Goal: Communication & Community: Ask a question

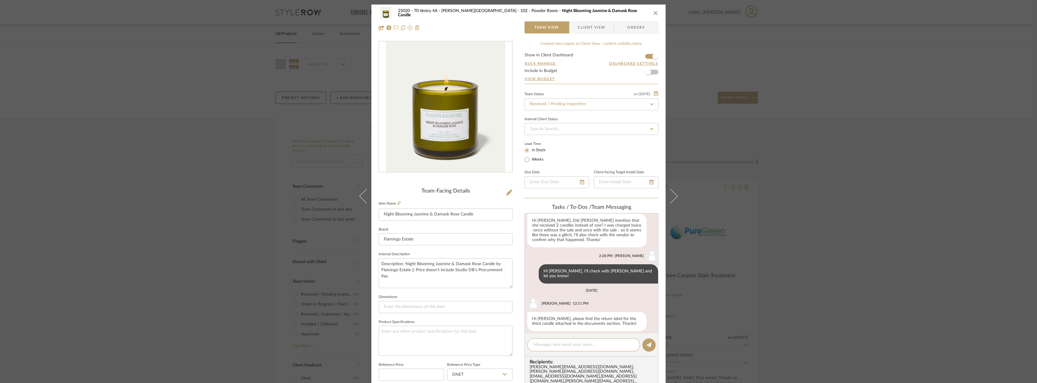
click at [585, 30] on span "Client View" at bounding box center [592, 27] width 28 height 12
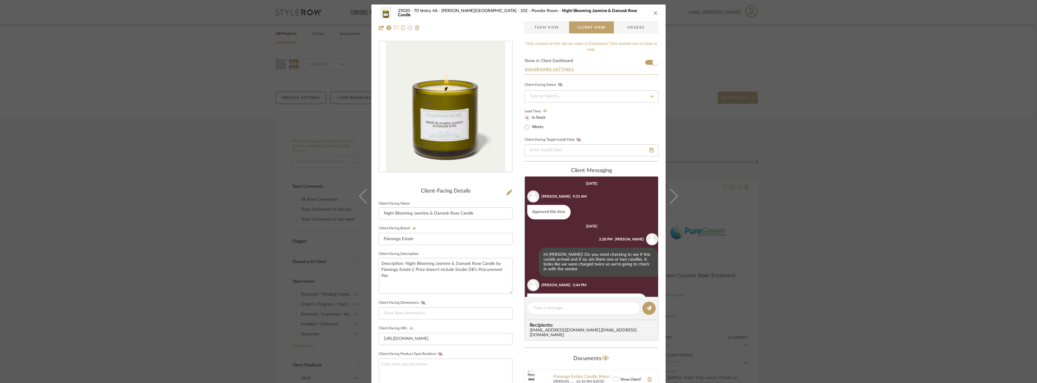
scroll to position [69, 0]
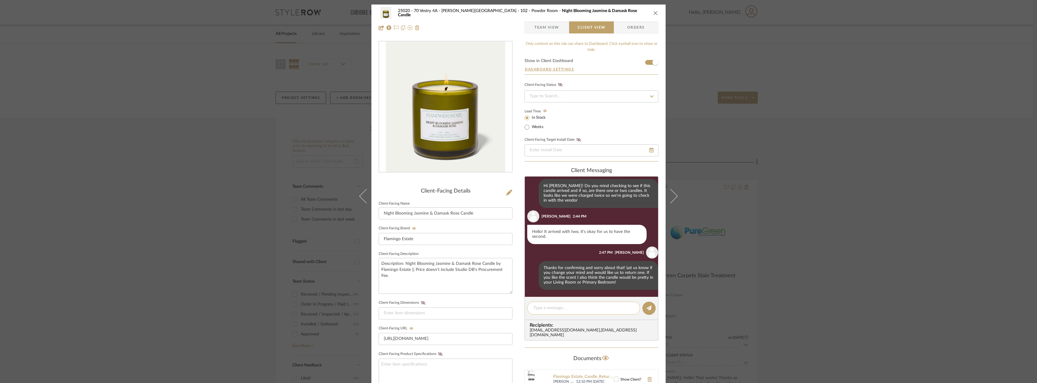
click at [545, 309] on textarea at bounding box center [584, 308] width 100 height 6
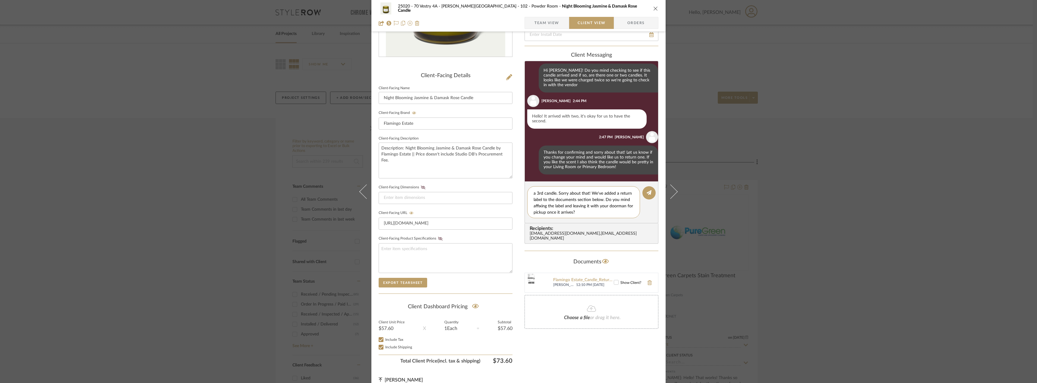
scroll to position [121, 0]
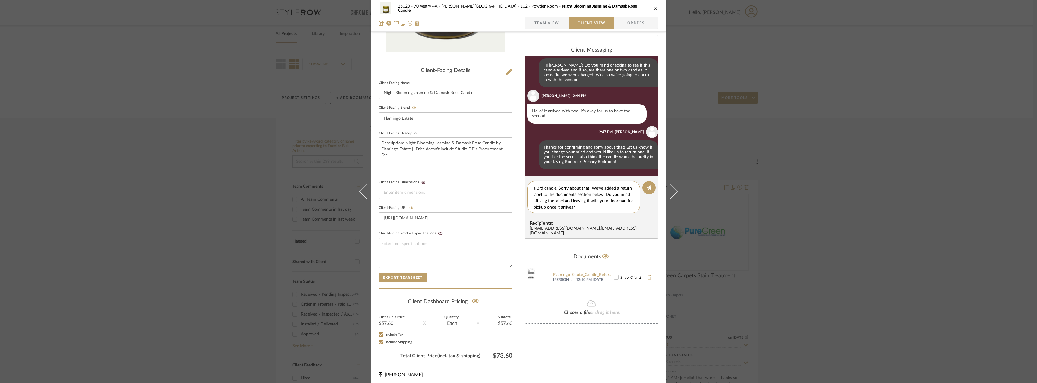
type textarea "Hi [PERSON_NAME]! It looks like the vendor sent out a 3rd candle. Sorry about t…"
click at [615, 275] on icon at bounding box center [616, 277] width 4 height 4
click at [643, 182] on editor-of-message "Hi [PERSON_NAME]! It looks like the vendor sent out a 3rd candle. Sorry about t…" at bounding box center [592, 197] width 134 height 42
click at [644, 192] on button at bounding box center [649, 187] width 13 height 13
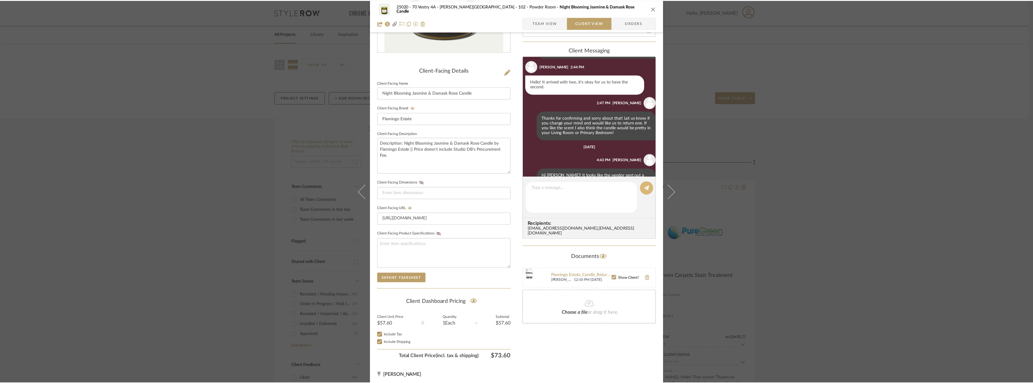
scroll to position [126, 0]
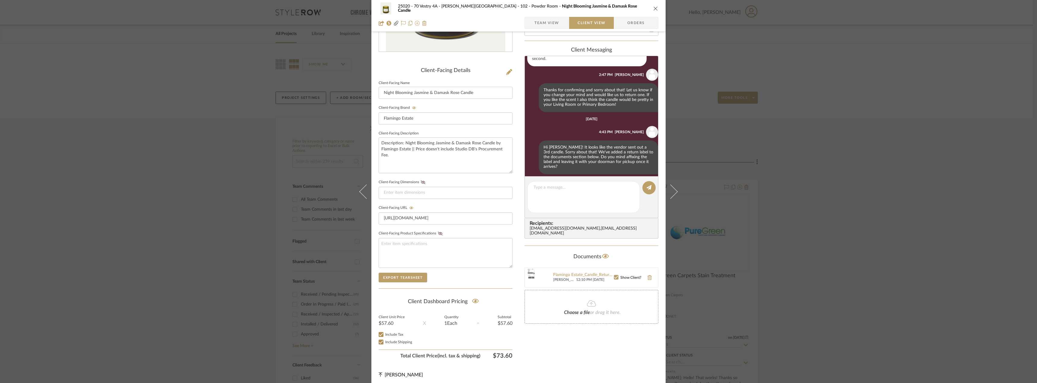
click at [911, 205] on div "25020 - 70 Vestry 4A - Grant-Stanleigh 102 - Powder Room Night Blooming Jasmine…" at bounding box center [518, 191] width 1037 height 383
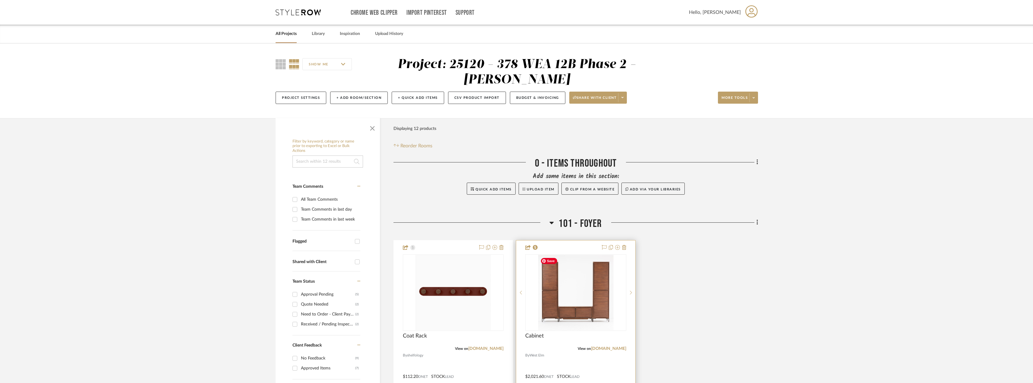
scroll to position [211, 0]
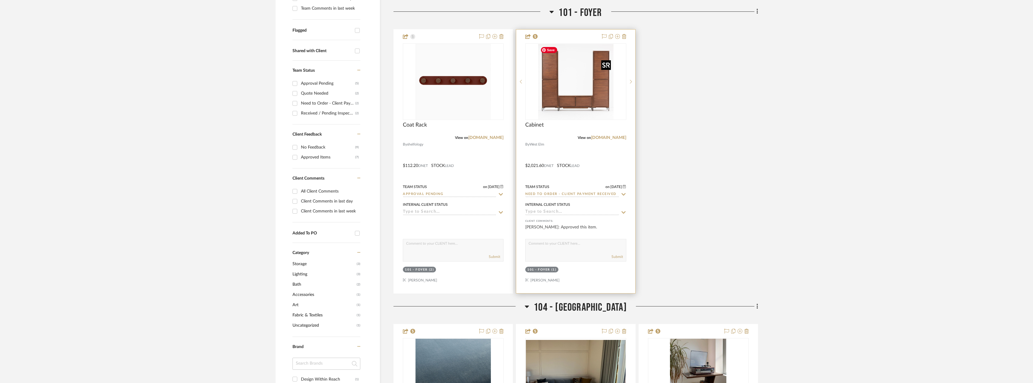
click at [569, 93] on img "0" at bounding box center [575, 81] width 75 height 75
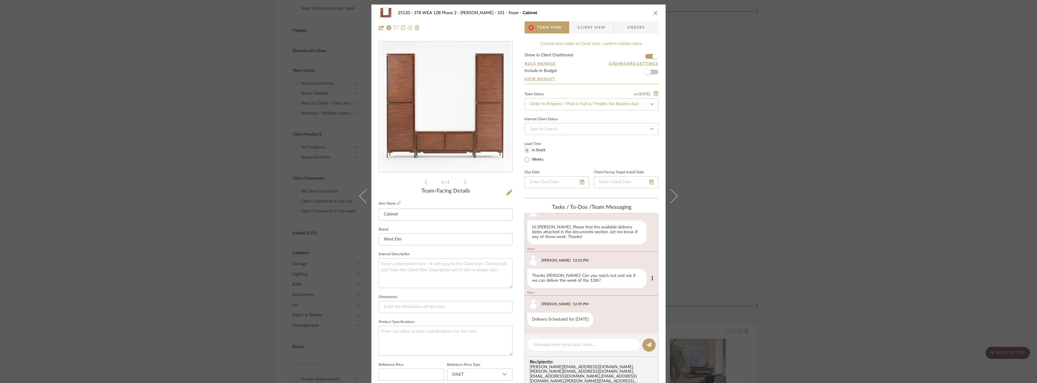
scroll to position [116, 0]
click at [751, 201] on div "25120 - 378 WEA 12B Phase 2 - Mautner 101 - Foyer Cabinet 4 Team View Client Vi…" at bounding box center [518, 191] width 1037 height 383
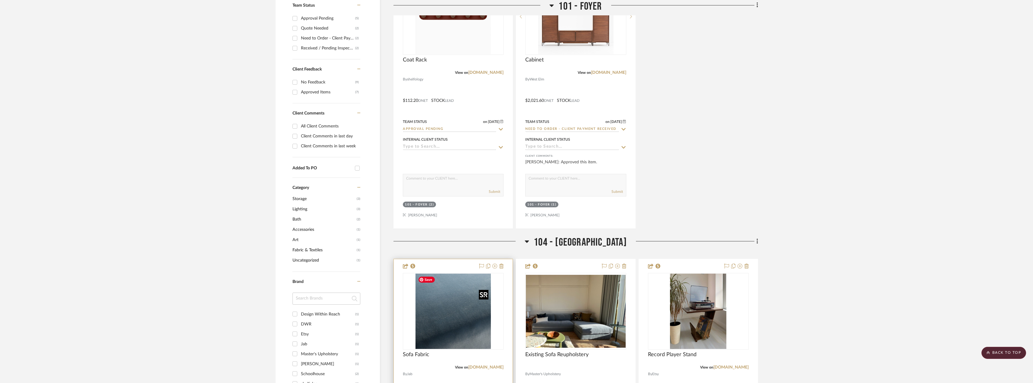
scroll to position [363, 0]
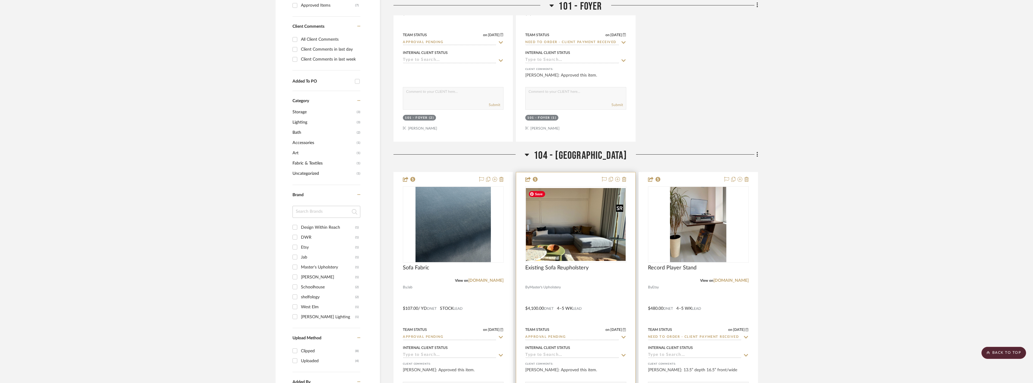
click at [544, 214] on img "0" at bounding box center [576, 224] width 100 height 73
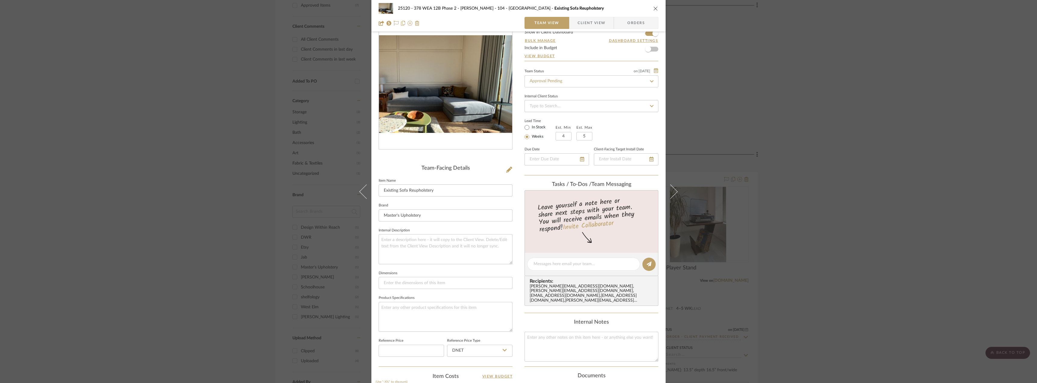
scroll to position [0, 0]
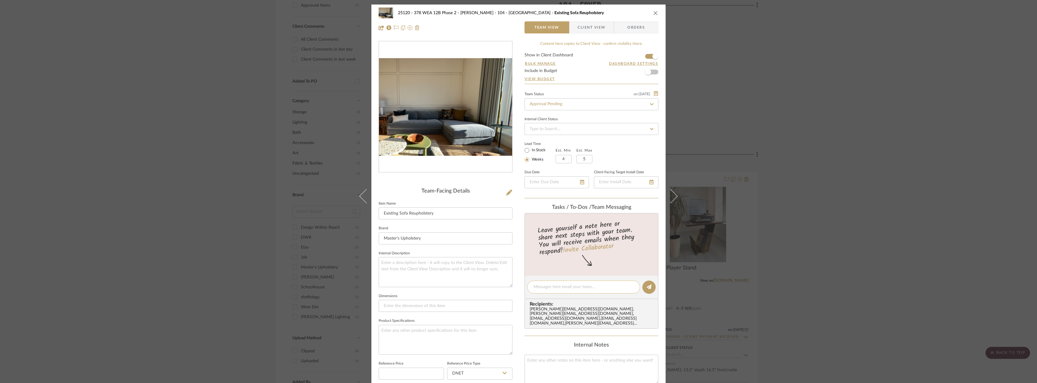
click at [553, 284] on textarea at bounding box center [584, 287] width 100 height 6
click at [553, 284] on textarea "Can we coordiante for Pedro" at bounding box center [584, 287] width 100 height 6
click at [589, 289] on textarea "Can we coordinate for Pedro" at bounding box center [584, 287] width 100 height 6
click at [576, 293] on textarea "Can we coordinate for Pedro or Andrew to pick up/delivery this sofa to fidel on…" at bounding box center [584, 290] width 100 height 13
click at [610, 293] on textarea "Can we coordinate for Pedro or Andrew to pick up/delivery this sofa to Fidel on…" at bounding box center [584, 290] width 100 height 13
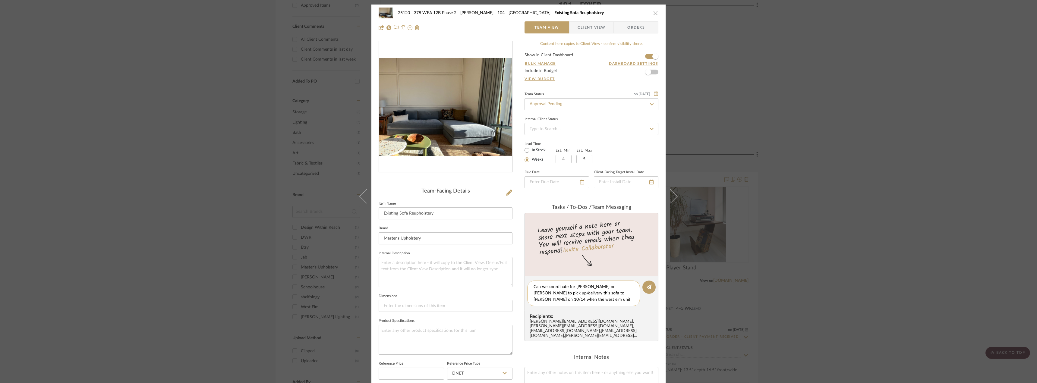
click at [602, 293] on textarea "Can we coordinate for Pedro or Andrew to pick up/delivery this sofa to Fidel on…" at bounding box center [584, 293] width 100 height 19
drag, startPoint x: 540, startPoint y: 300, endPoint x: 529, endPoint y: 300, distance: 11.2
click at [529, 300] on div "Can we coordinate for Pedro or Andrew to pick up/delivery this sofa to Fidel on…" at bounding box center [583, 294] width 113 height 26
type textarea "Can we coordinate for Pedro or Andrew to pick up/delivery this sofa to Fidel on…"
click at [652, 288] on button at bounding box center [649, 287] width 13 height 13
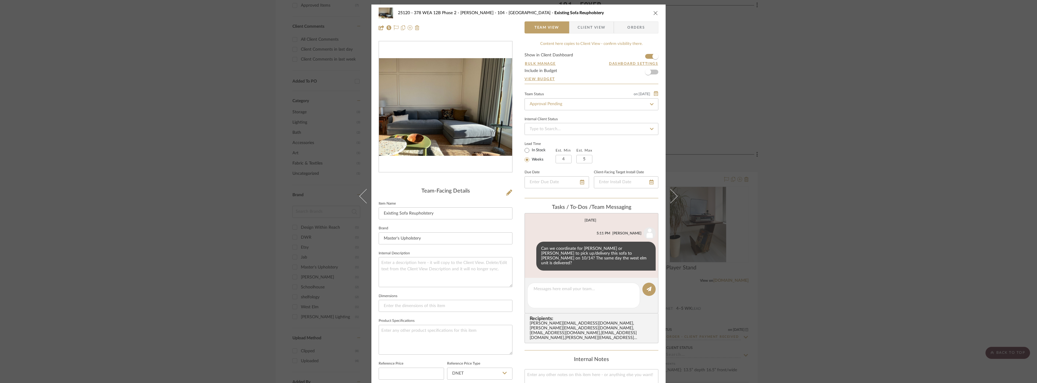
click at [834, 103] on div "25120 - 378 WEA 12B Phase 2 - Mautner 104 - Grand Room Existing Sofa Reupholste…" at bounding box center [518, 191] width 1037 height 383
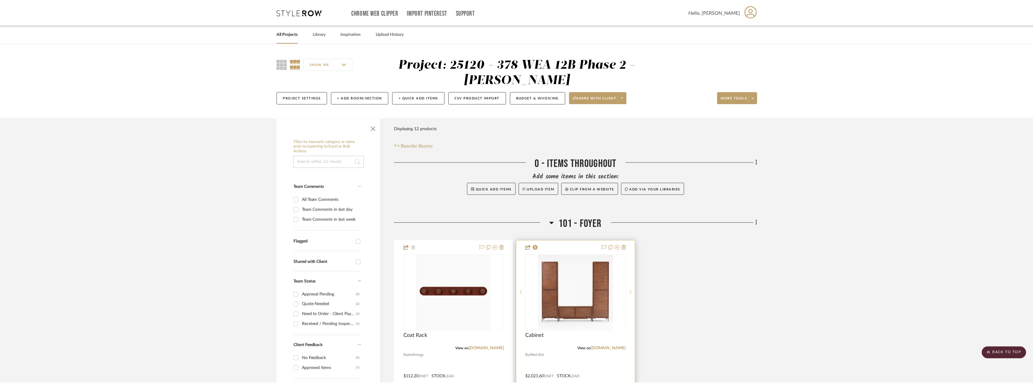
scroll to position [363, 0]
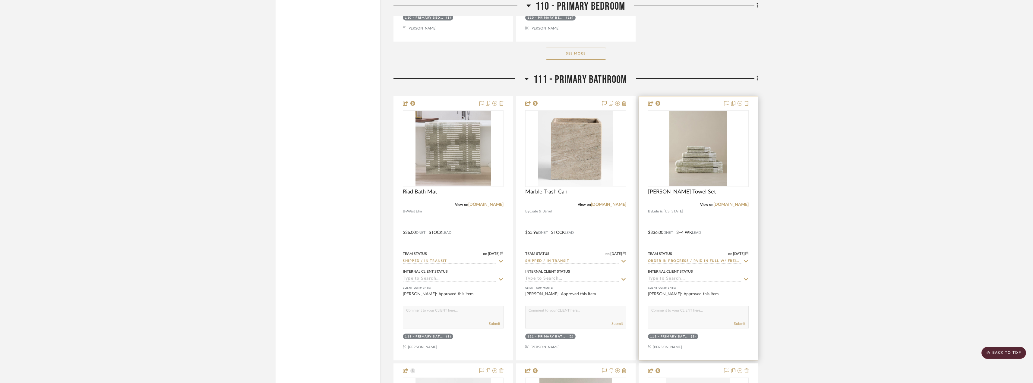
scroll to position [6069, 0]
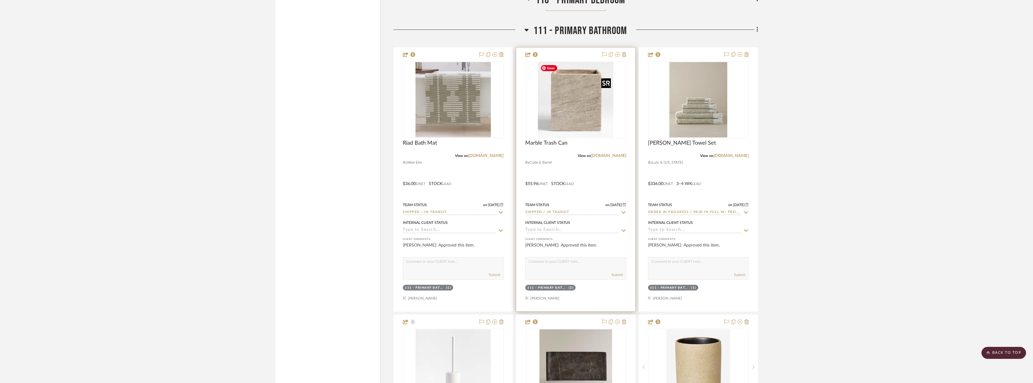
click at [0, 0] on img at bounding box center [0, 0] width 0 height 0
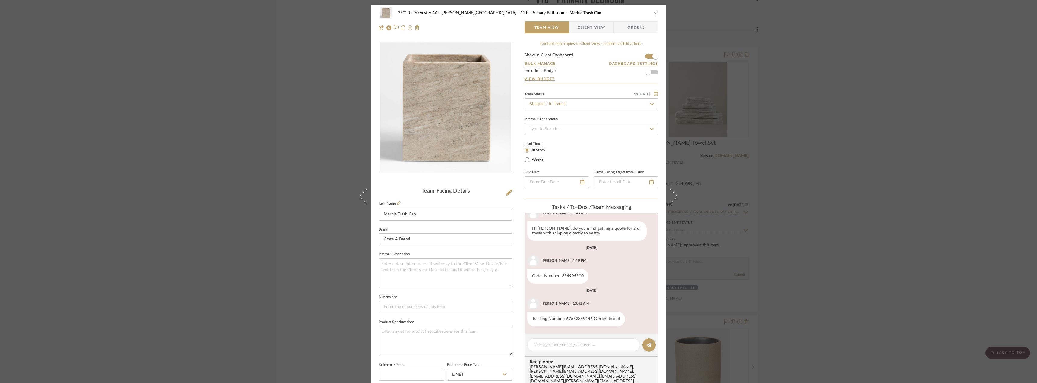
scroll to position [20, 0]
click at [858, 83] on div "25020 - 70 Vestry 4A - Grant-Stanleigh 111 - Primary Bathroom Marble Trash Can …" at bounding box center [518, 191] width 1037 height 383
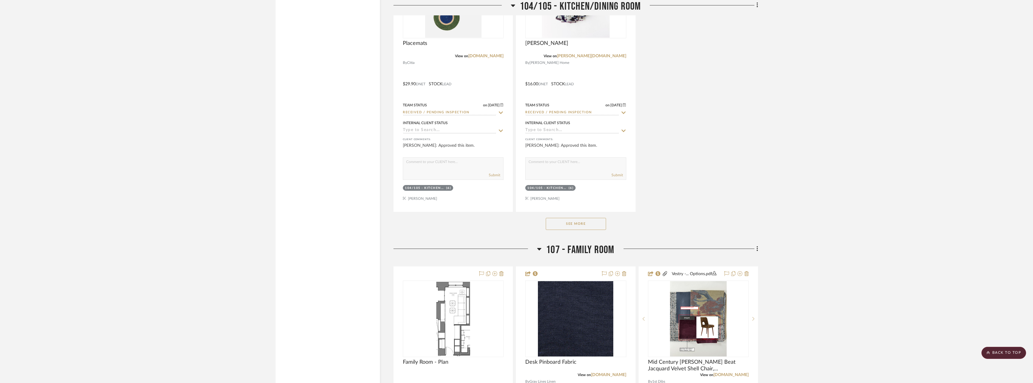
click at [545, 247] on h3 "107 - Family Room" at bounding box center [575, 250] width 77 height 13
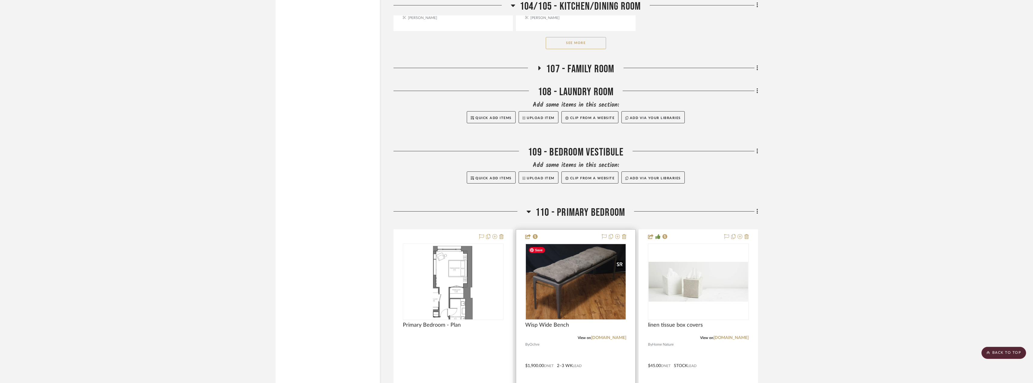
scroll to position [4320, 0]
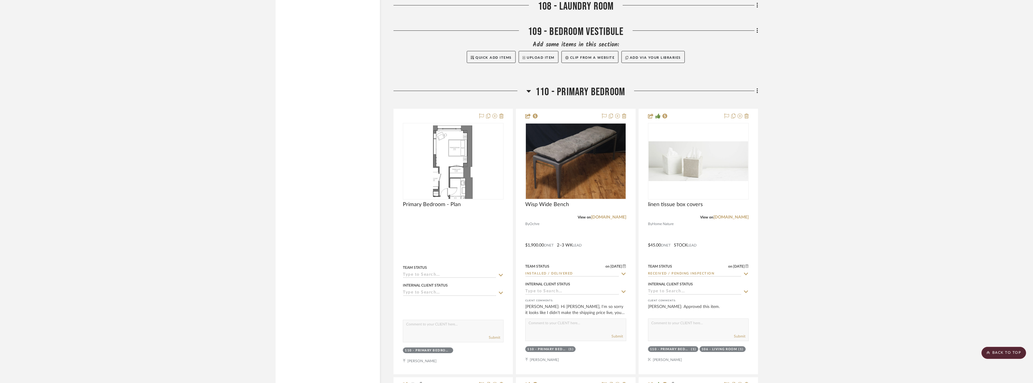
click at [530, 91] on icon at bounding box center [529, 91] width 4 height 2
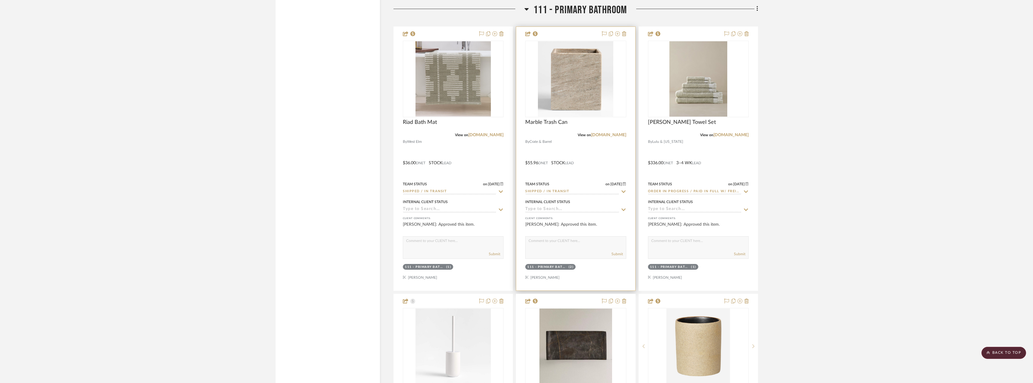
scroll to position [4381, 0]
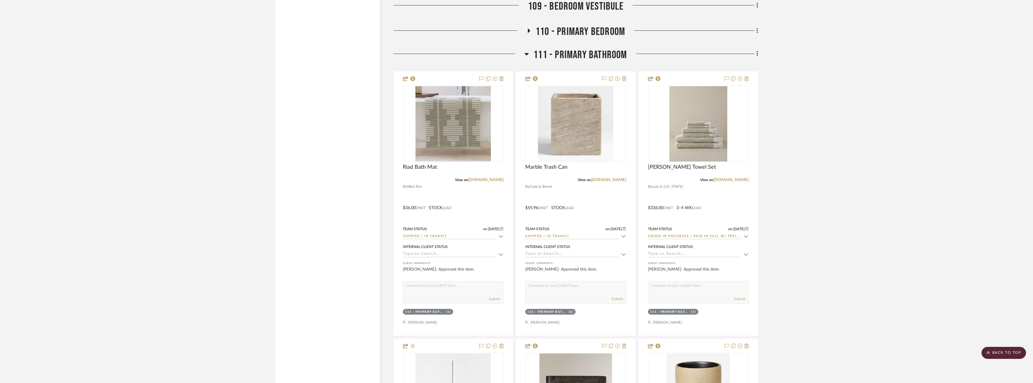
click at [560, 56] on span "111 - Primary Bathroom" at bounding box center [579, 55] width 93 height 13
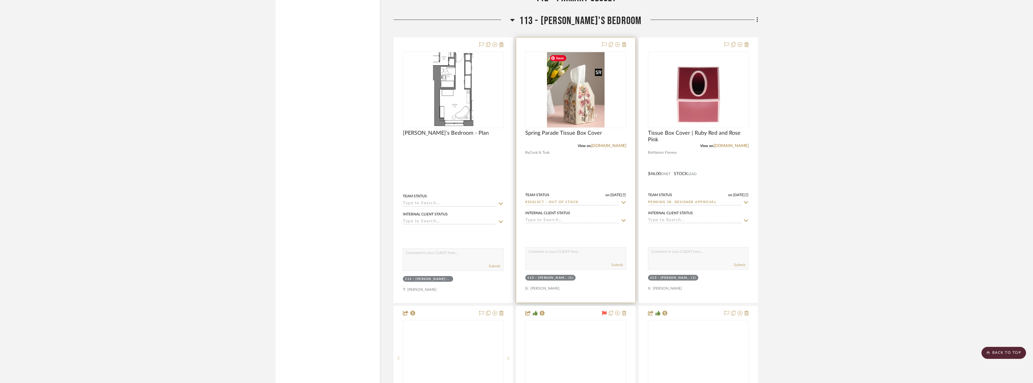
scroll to position [4531, 0]
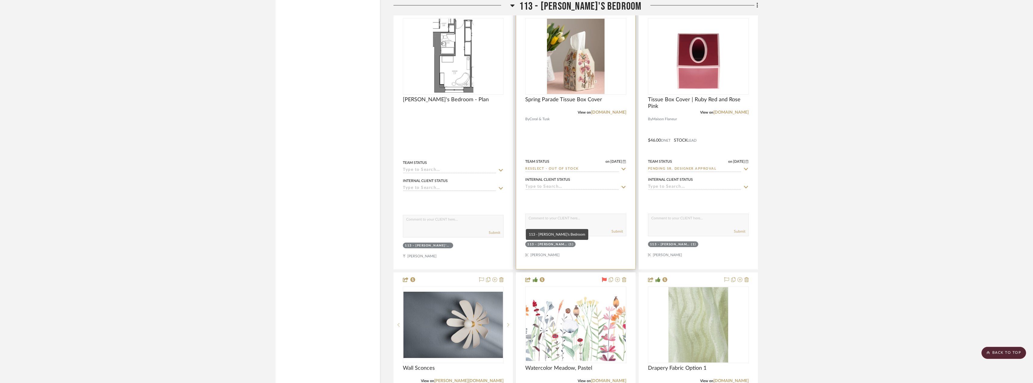
click at [567, 243] on div "113 - [PERSON_NAME]'s Bedroom" at bounding box center [547, 244] width 40 height 5
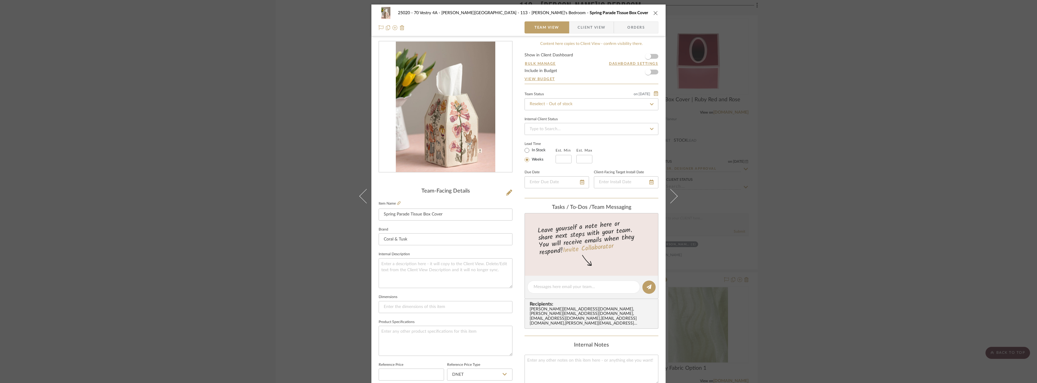
scroll to position [151, 0]
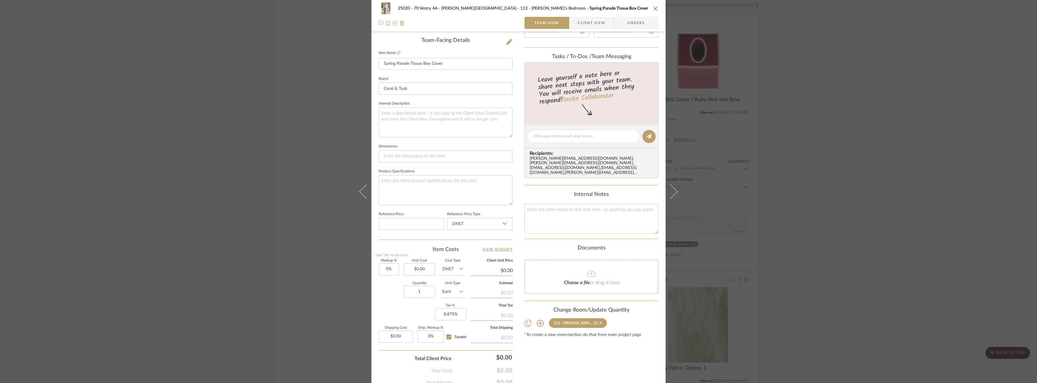
click at [599, 321] on icon at bounding box center [600, 323] width 3 height 4
click at [828, 210] on div "25020 - 70 Vestry 4A - Grant-Stanleigh 113 - Vivian's Bedroom Spring Parade Tis…" at bounding box center [518, 191] width 1037 height 383
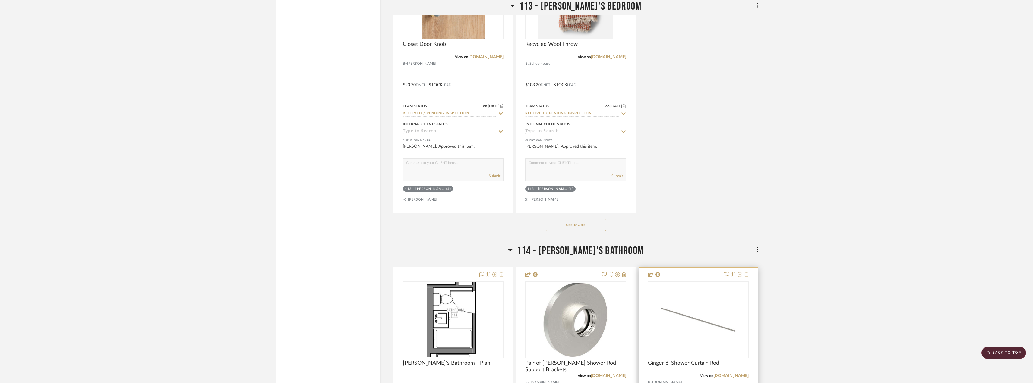
scroll to position [5195, 0]
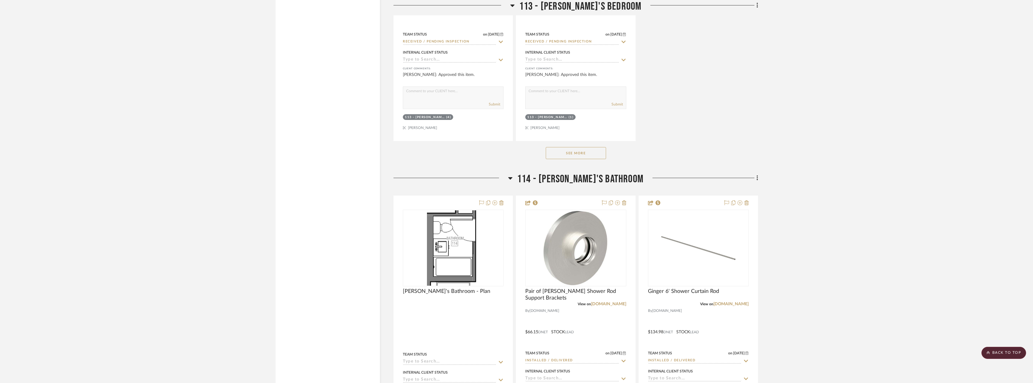
click at [571, 155] on button "See More" at bounding box center [576, 153] width 60 height 12
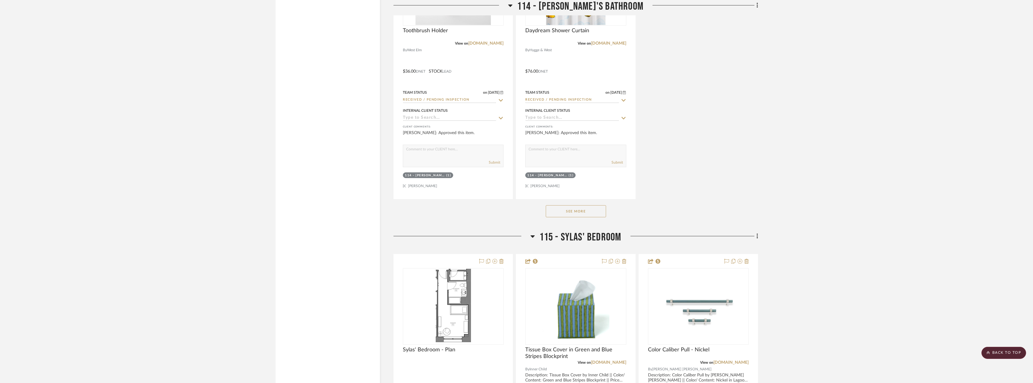
scroll to position [6823, 0]
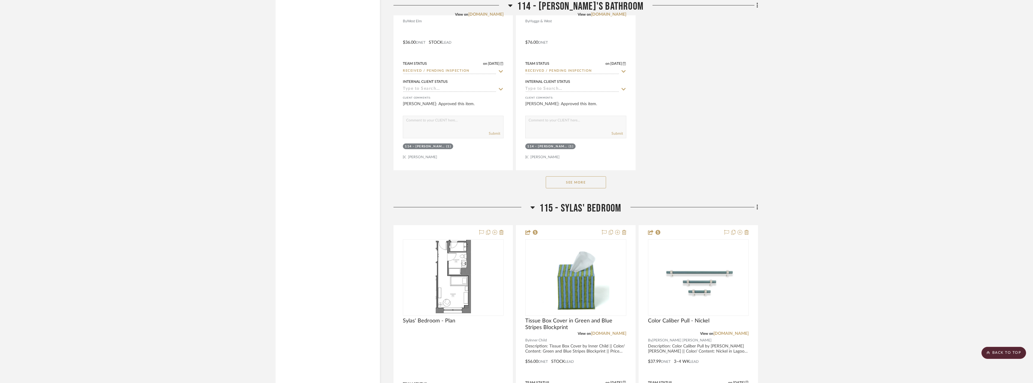
click at [586, 186] on button "See More" at bounding box center [576, 182] width 60 height 12
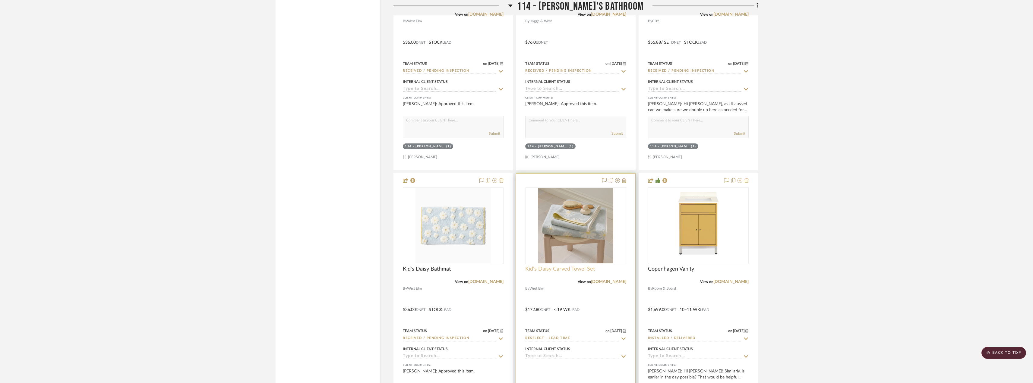
click at [548, 268] on span "Kid's Daisy Carved Towel Set" at bounding box center [560, 269] width 70 height 7
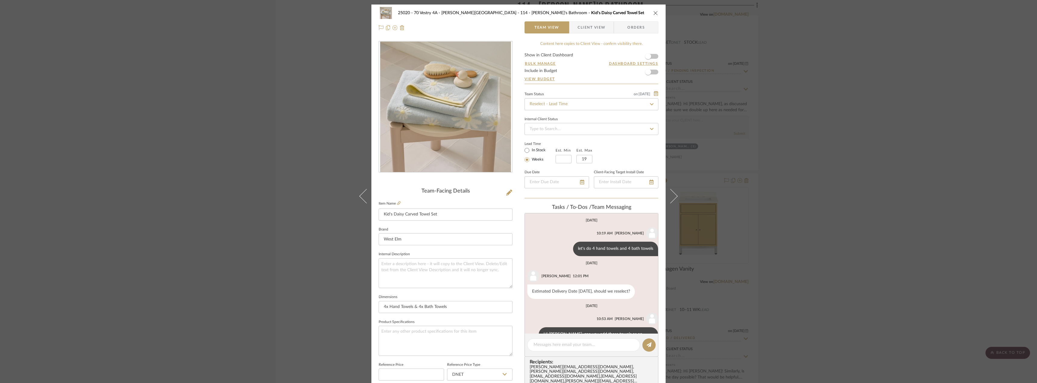
scroll to position [57, 0]
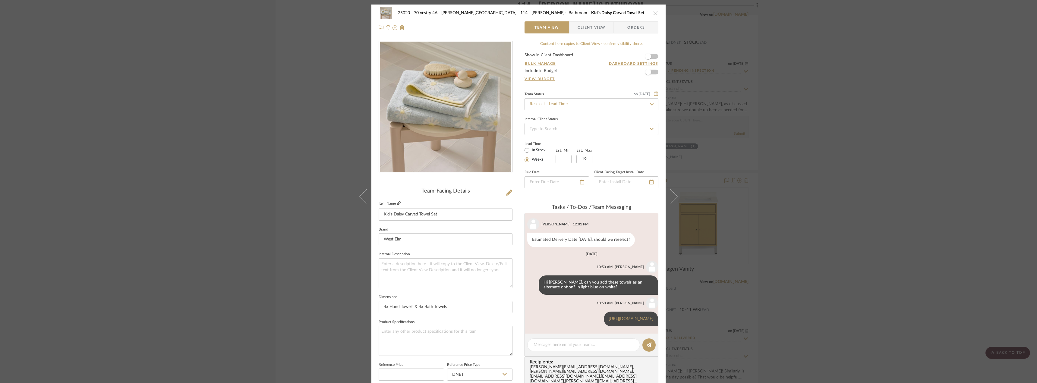
click at [397, 202] on icon at bounding box center [399, 203] width 4 height 4
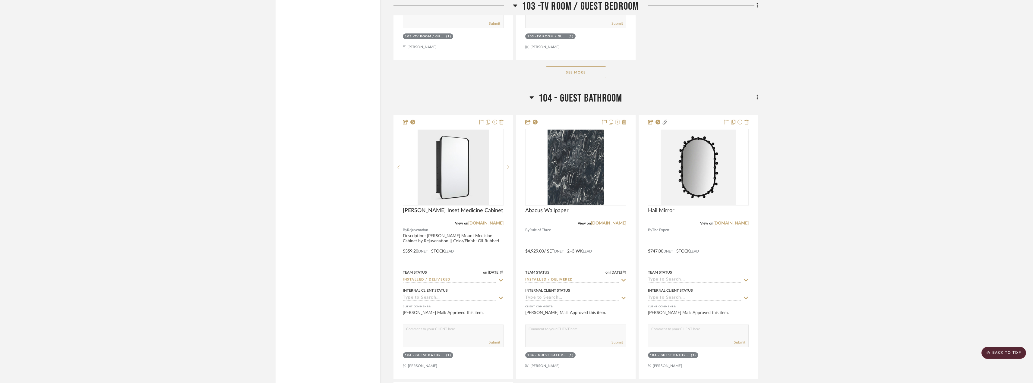
scroll to position [1804, 0]
click at [1010, 355] on scroll-to-top-button "BACK TO TOP" at bounding box center [1004, 353] width 45 height 12
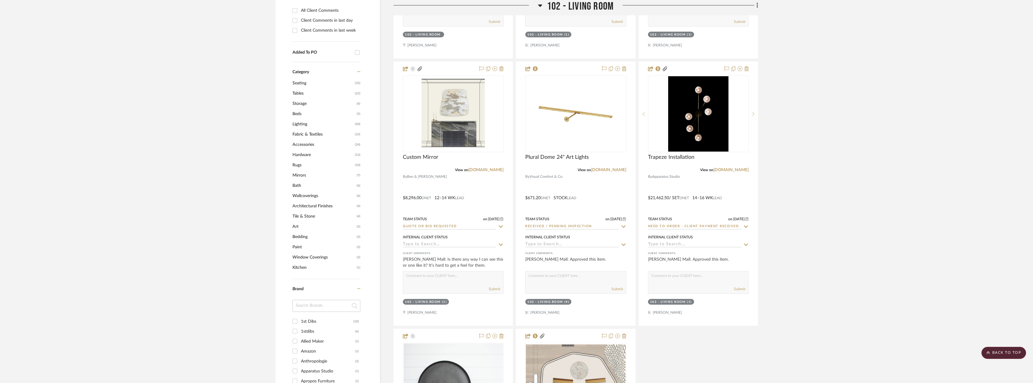
scroll to position [0, 0]
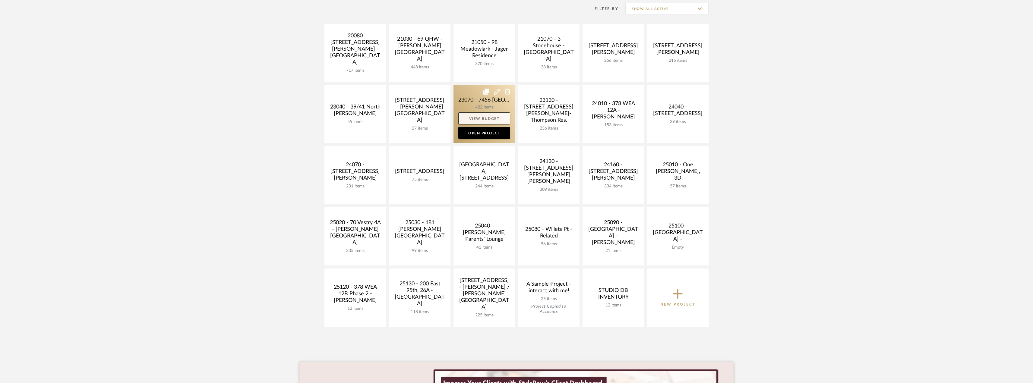
scroll to position [151, 0]
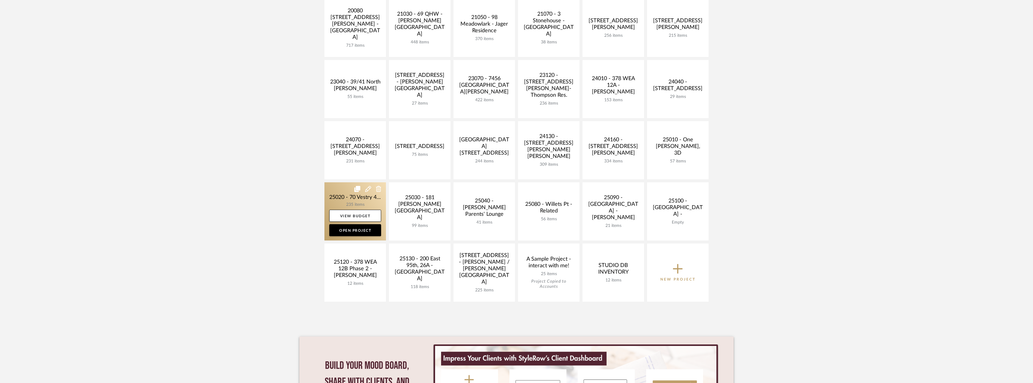
click at [360, 203] on link at bounding box center [355, 211] width 62 height 58
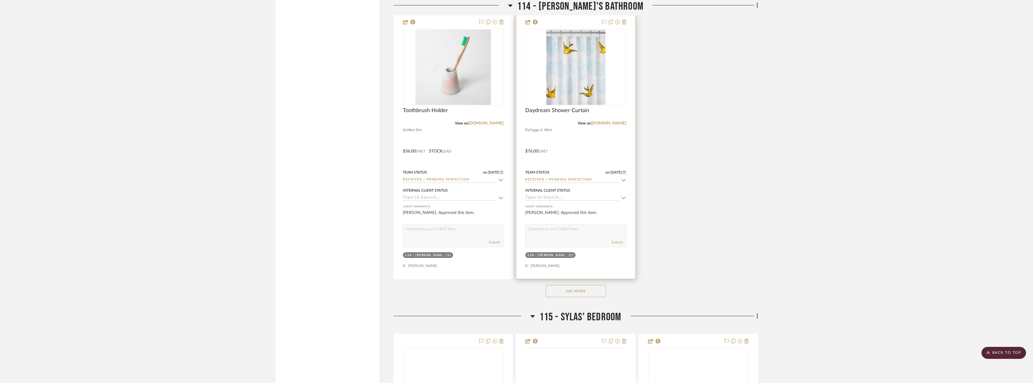
scroll to position [5971, 0]
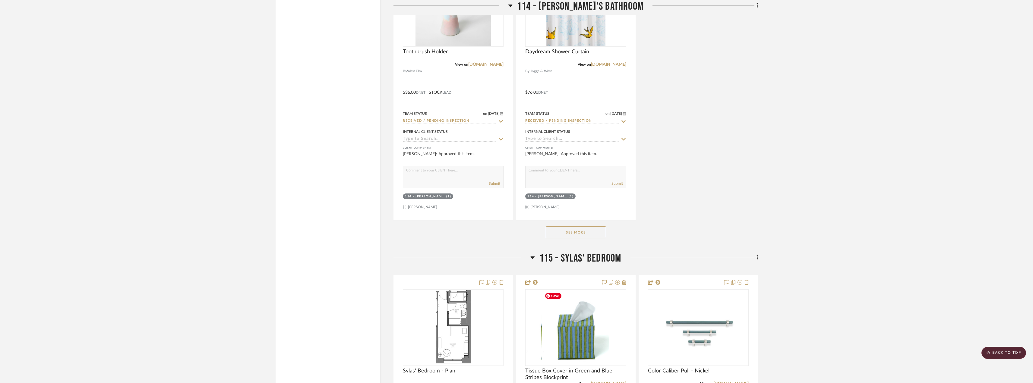
click at [590, 235] on button "See More" at bounding box center [576, 232] width 60 height 12
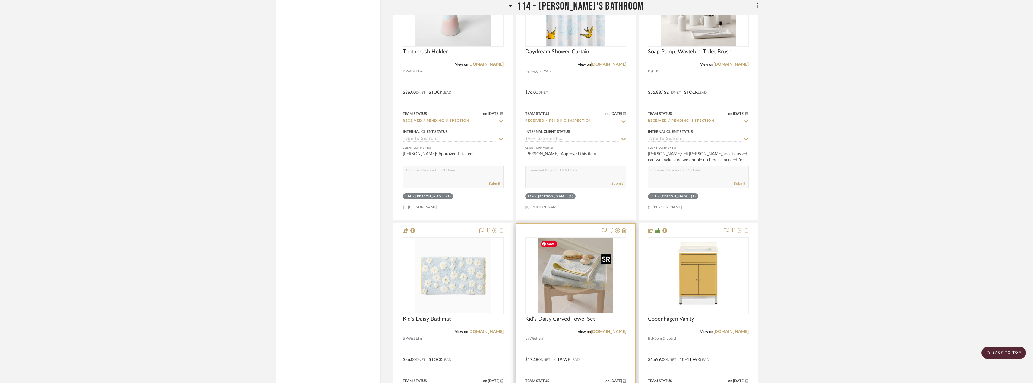
click at [0, 0] on img at bounding box center [0, 0] width 0 height 0
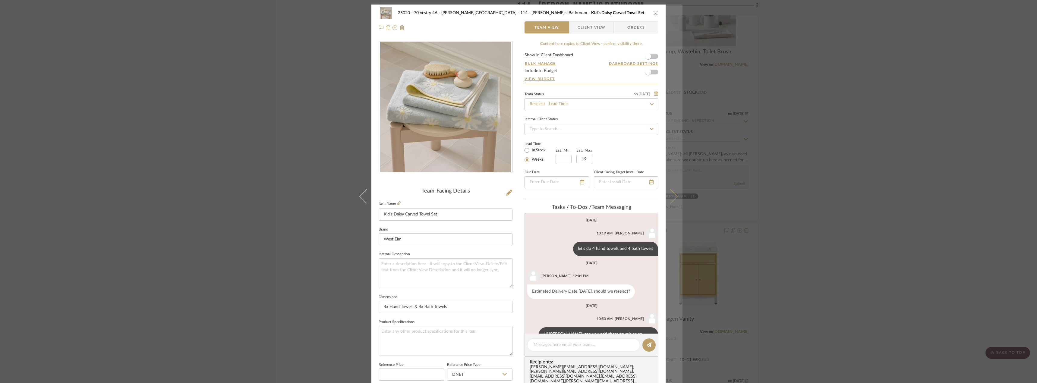
scroll to position [57, 0]
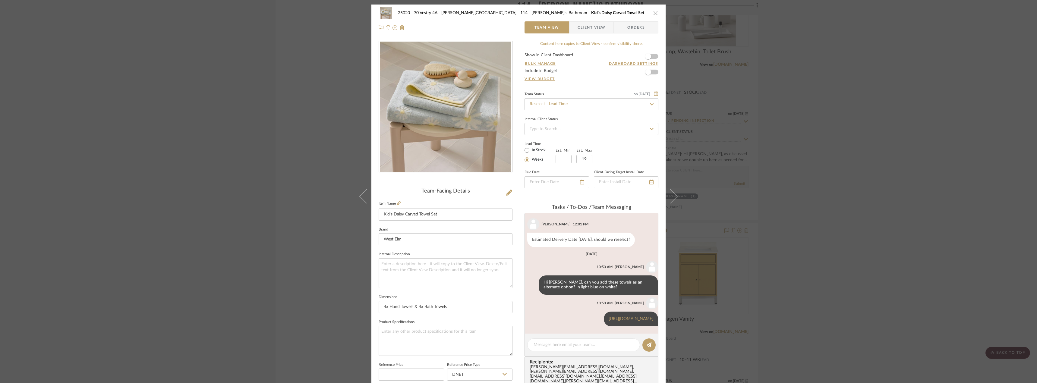
click at [821, 124] on div "25020 - 70 Vestry 4A - Grant-Stanleigh 114 - Vivian's Bathroom Kid's Daisy Carv…" at bounding box center [518, 191] width 1037 height 383
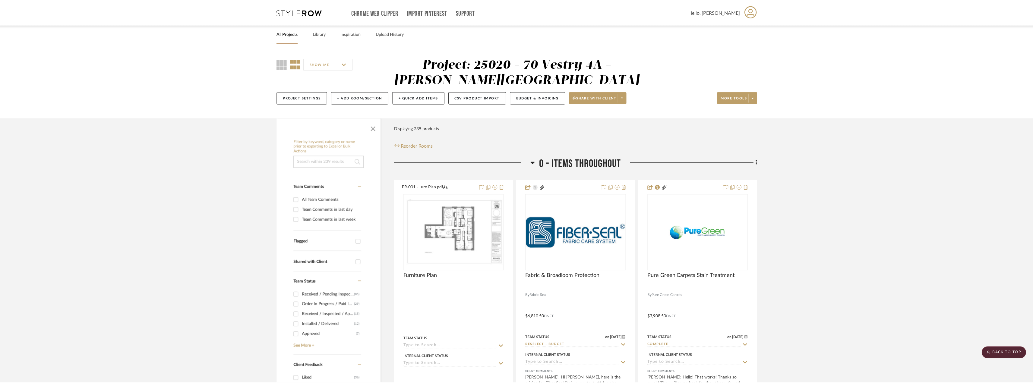
scroll to position [5971, 0]
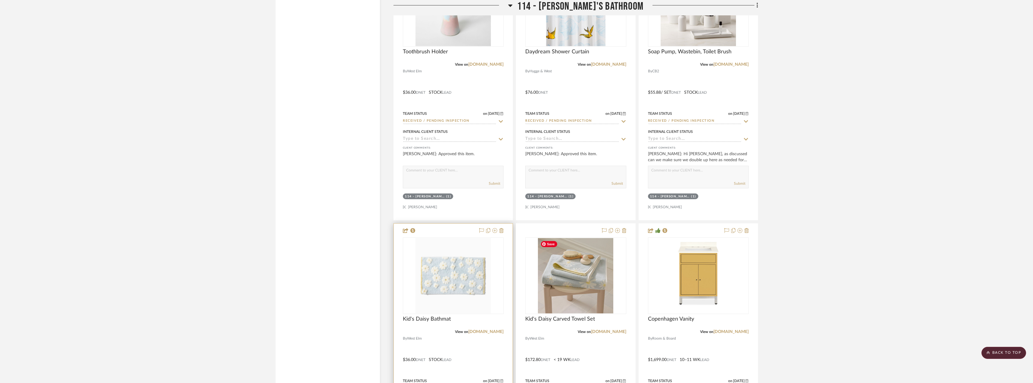
click at [0, 0] on img at bounding box center [0, 0] width 0 height 0
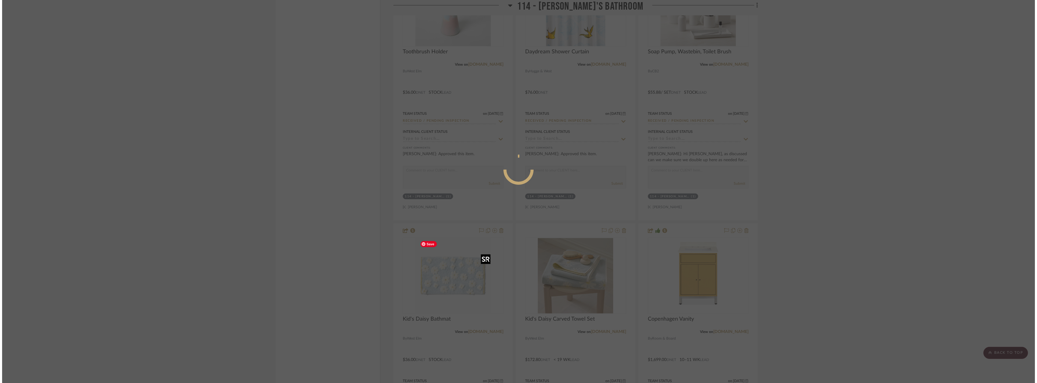
scroll to position [0, 0]
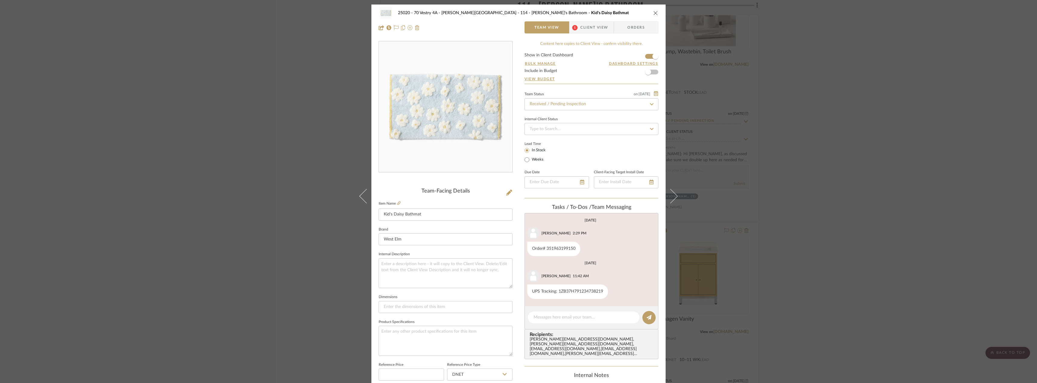
click at [588, 29] on span "Client View" at bounding box center [594, 27] width 28 height 12
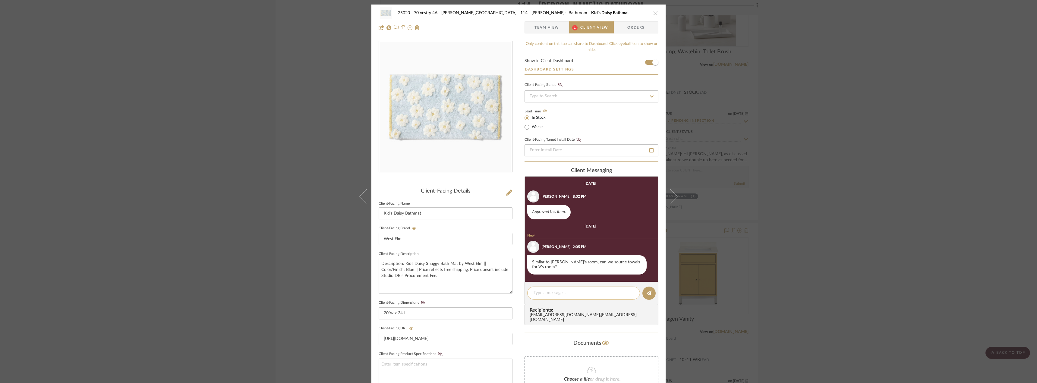
click at [558, 290] on textarea at bounding box center [584, 293] width 100 height 6
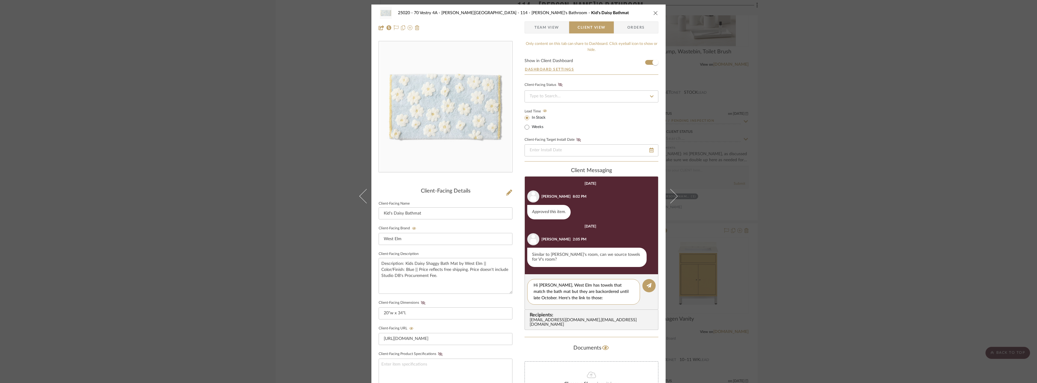
paste textarea "https://www.westelm.com/products/daisy-carved-towels-d18650/?epik=dj0yJnU9RFpDV…"
type textarea "Hi Emily, West Elm has towels that match the bath mat but they are backordered …"
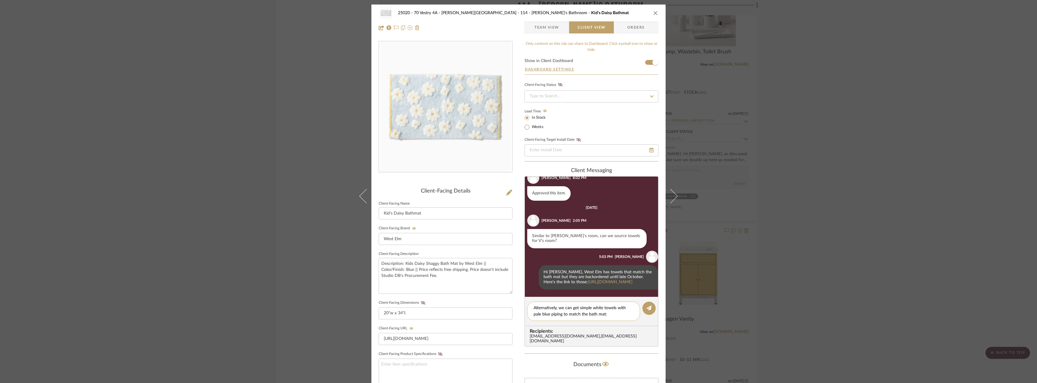
type textarea "Alternatively, we can get simple white towels with pale blue piping to match th…"
paste textarea "https://weezietowels.com/products/signature-bath-towel?variant=46588608020650&u…"
type textarea "https://weezietowels.com/products/signature-bath-towel?variant=46588608020650&u…"
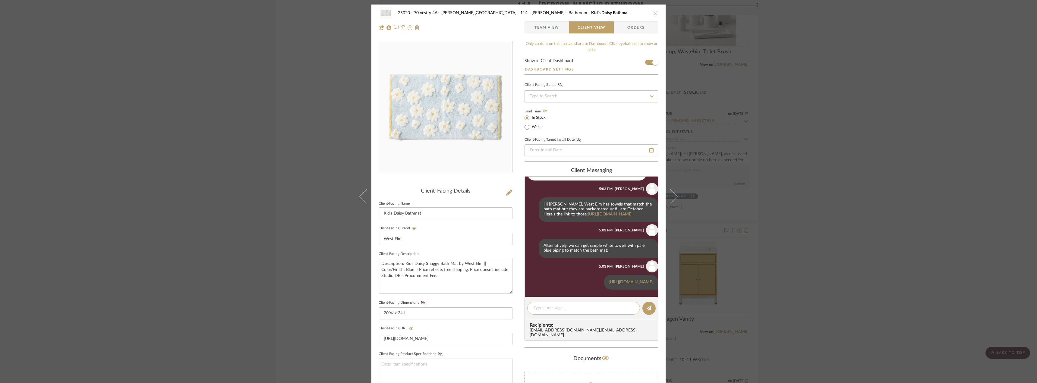
scroll to position [128, 0]
click at [864, 191] on div "25020 - 70 Vestry 4A - Grant-Stanleigh 114 - Vivian's Bathroom Kid's Daisy Bath…" at bounding box center [518, 191] width 1037 height 383
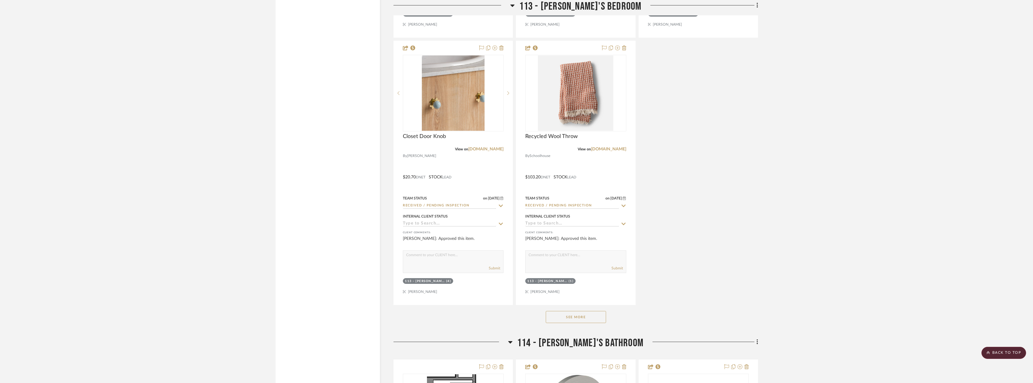
scroll to position [5036, 0]
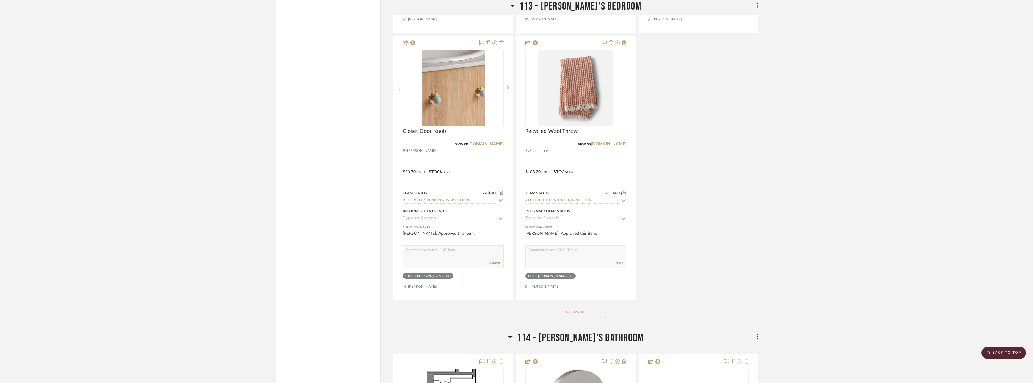
click at [577, 304] on div "See More" at bounding box center [576, 312] width 365 height 24
click at [576, 306] on button "See More" at bounding box center [576, 312] width 60 height 12
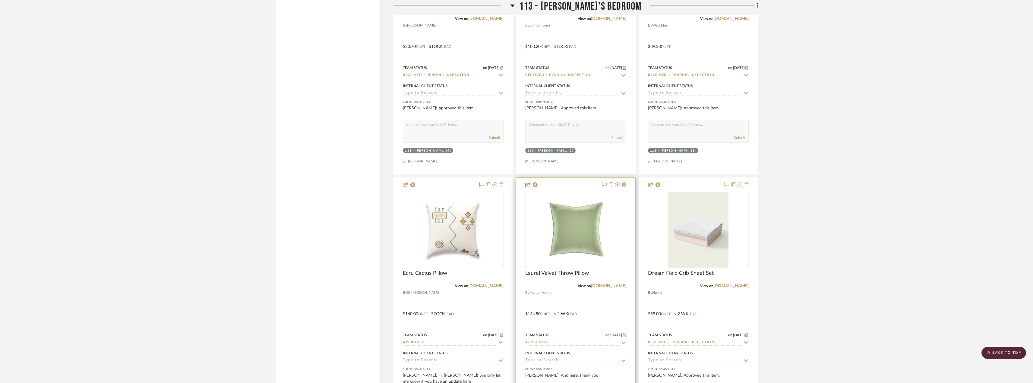
scroll to position [5187, 0]
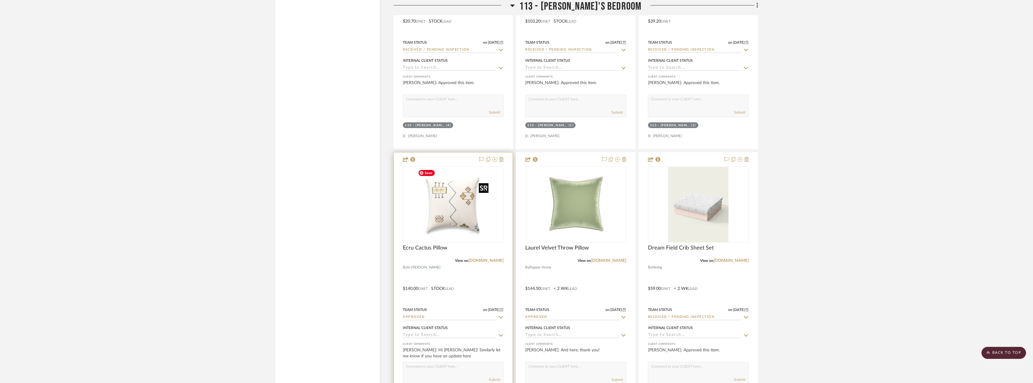
click at [453, 208] on img "0" at bounding box center [453, 204] width 75 height 75
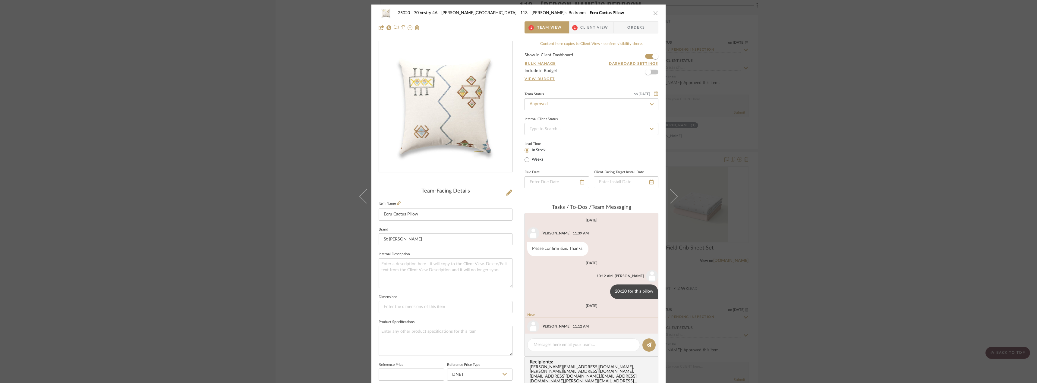
scroll to position [23, 0]
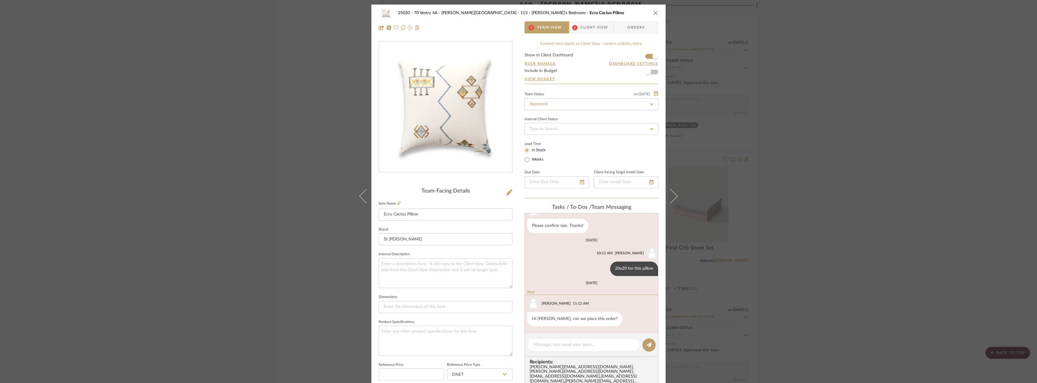
click at [585, 30] on span "Client View" at bounding box center [594, 27] width 28 height 12
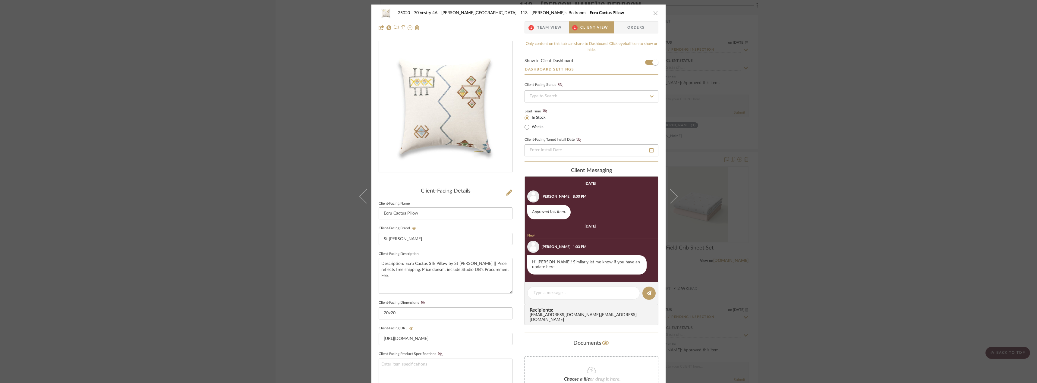
click at [537, 31] on span "Team View" at bounding box center [549, 27] width 25 height 12
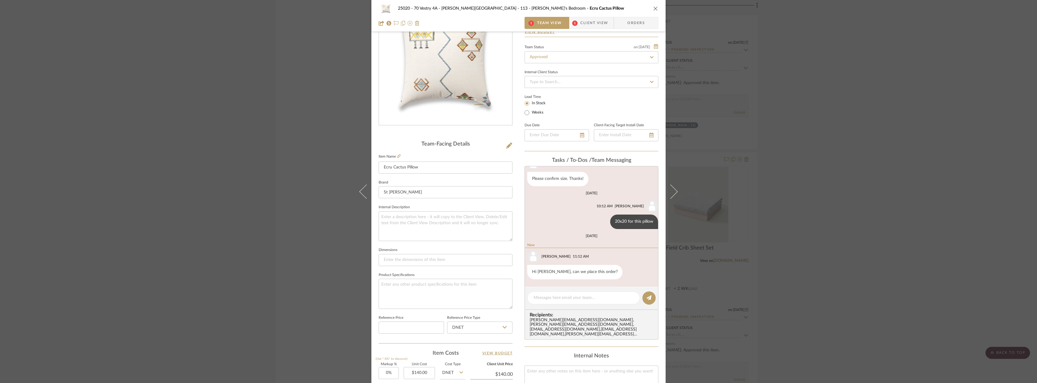
scroll to position [0, 0]
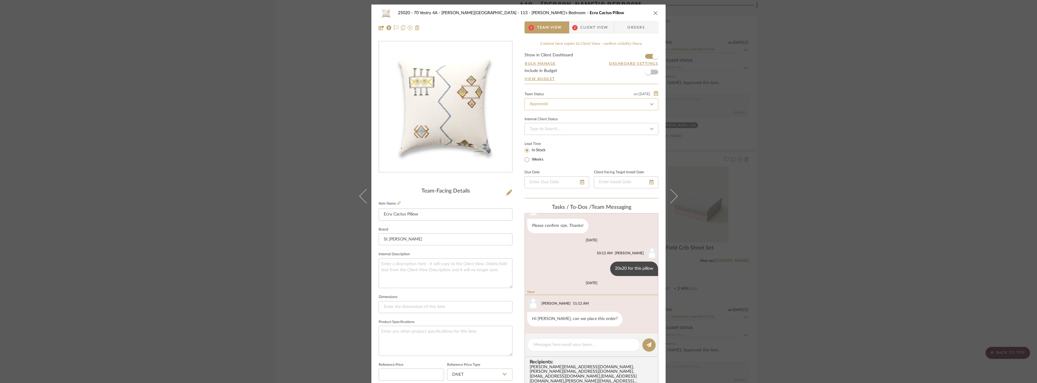
click at [552, 101] on input "Approved" at bounding box center [592, 104] width 134 height 12
type input "need"
click at [553, 163] on div "Need to Order - Client Payment Received" at bounding box center [589, 166] width 133 height 15
type input "[DATE]"
type input "Need to Order - Client Payment Received"
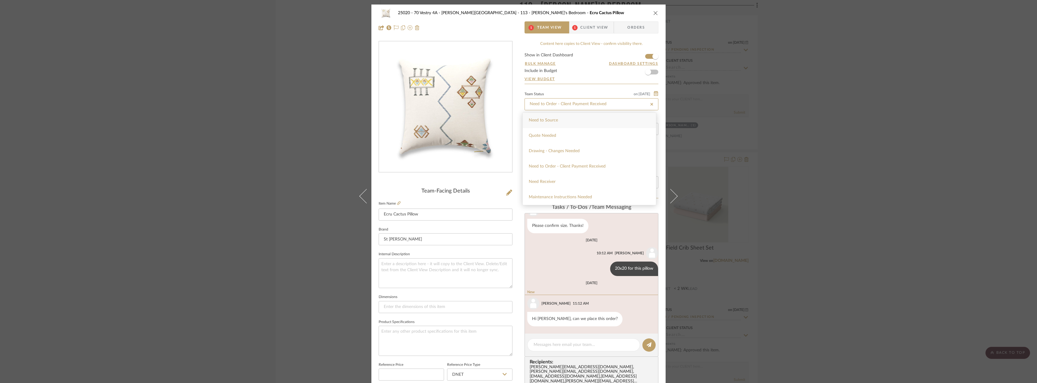
type input "[DATE]"
type input "Need to Order - Client Payment Received"
click at [586, 29] on span "Client View" at bounding box center [594, 27] width 28 height 12
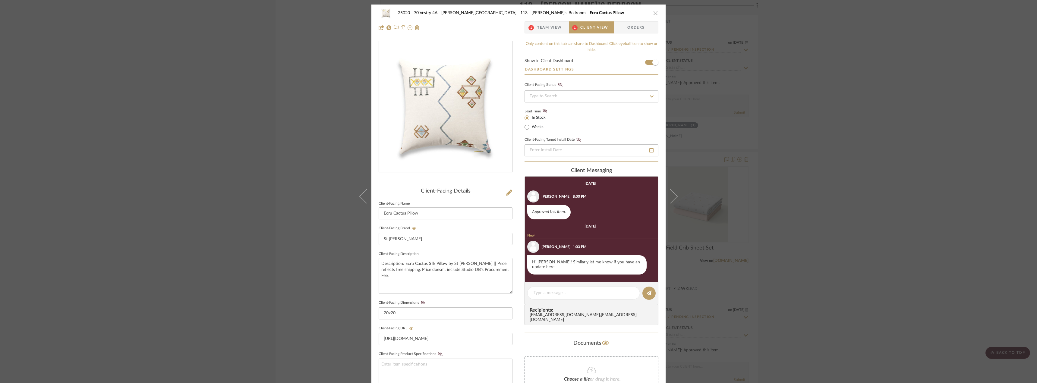
click at [546, 29] on span "Team View" at bounding box center [549, 27] width 25 height 12
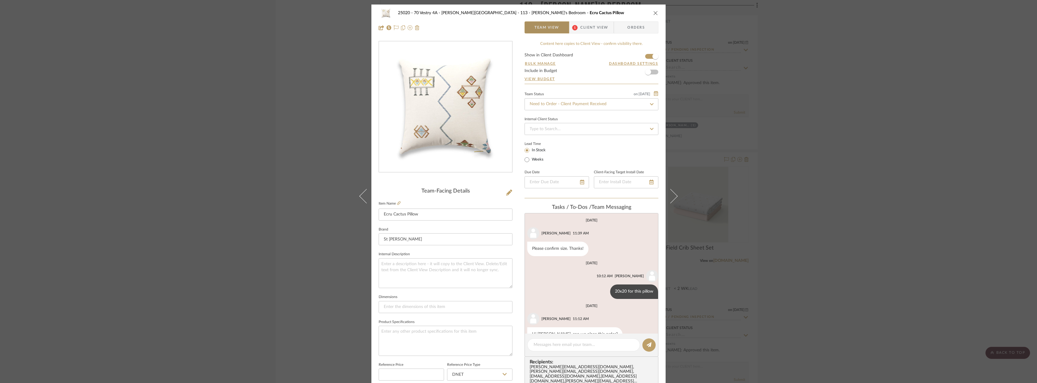
scroll to position [15, 0]
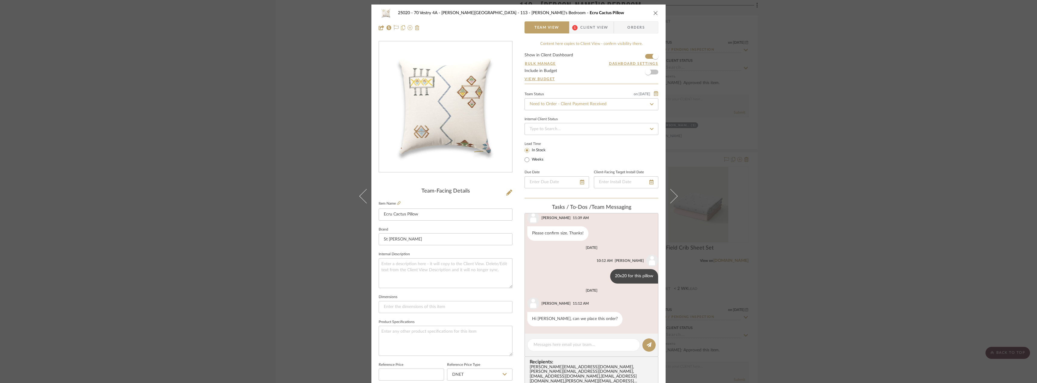
click at [805, 155] on div "25020 - 70 Vestry 4A - Grant-Stanleigh 113 - Vivian's Bedroom Ecru Cactus Pillo…" at bounding box center [518, 191] width 1037 height 383
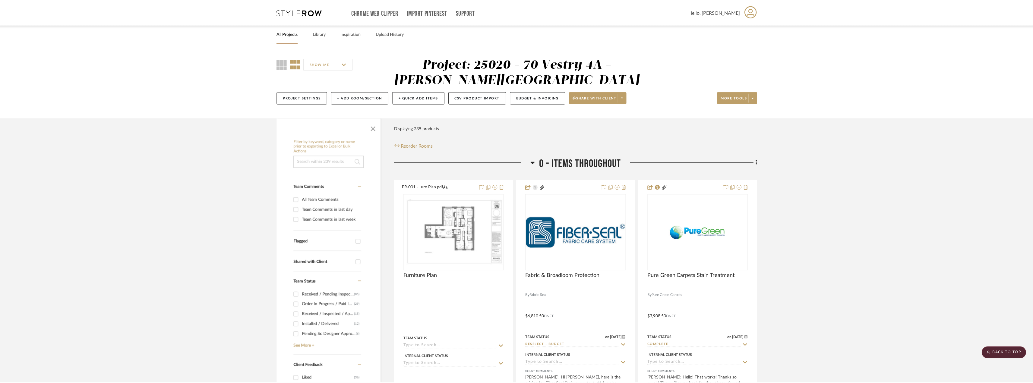
scroll to position [5187, 0]
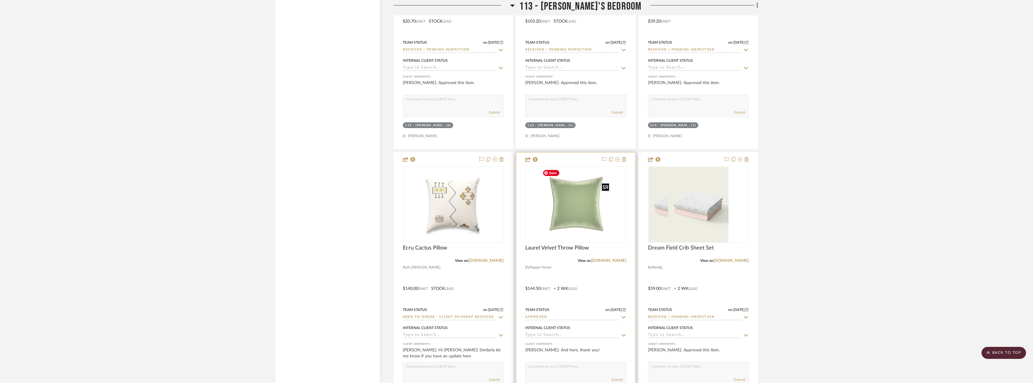
click at [0, 0] on img at bounding box center [0, 0] width 0 height 0
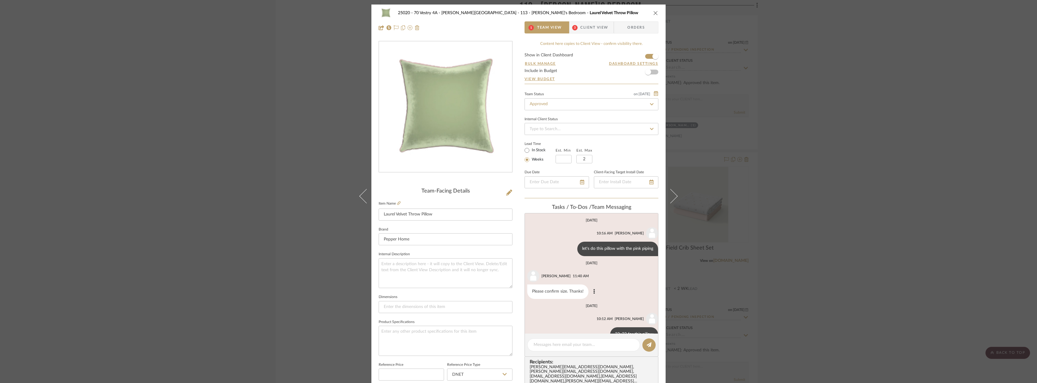
scroll to position [66, 0]
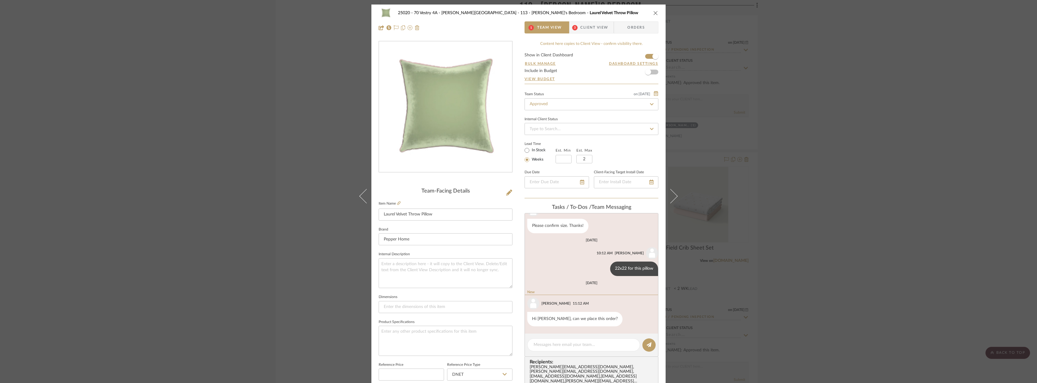
click at [584, 27] on span "Client View" at bounding box center [594, 27] width 28 height 12
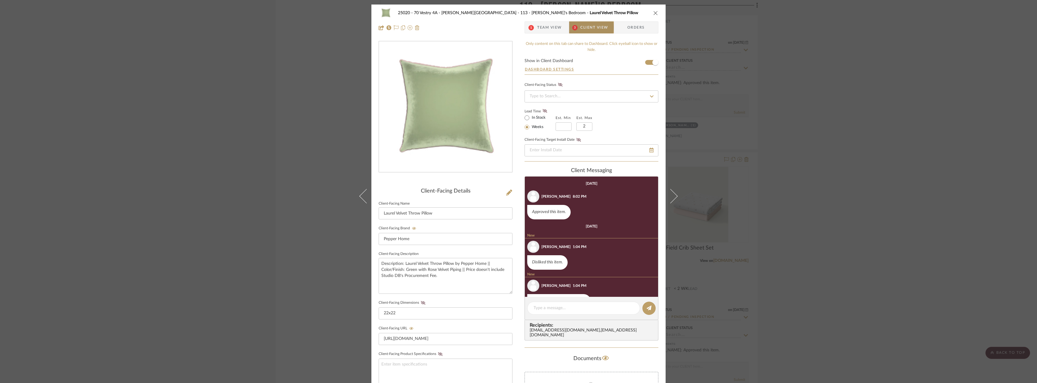
scroll to position [58, 0]
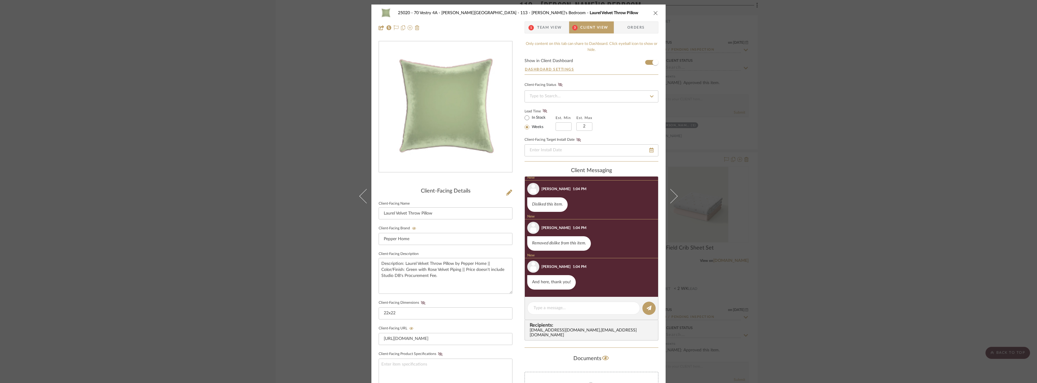
click at [543, 29] on span "Team View" at bounding box center [549, 27] width 25 height 12
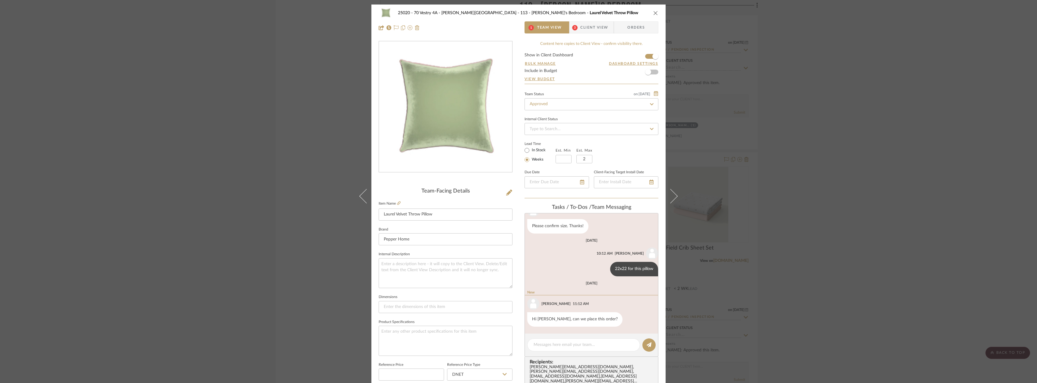
scroll to position [66, 0]
click at [548, 107] on input "Approved" at bounding box center [592, 104] width 134 height 12
type input "need"
click at [559, 165] on span "Need to Order - Client Payment Received" at bounding box center [567, 166] width 77 height 4
type input "[DATE]"
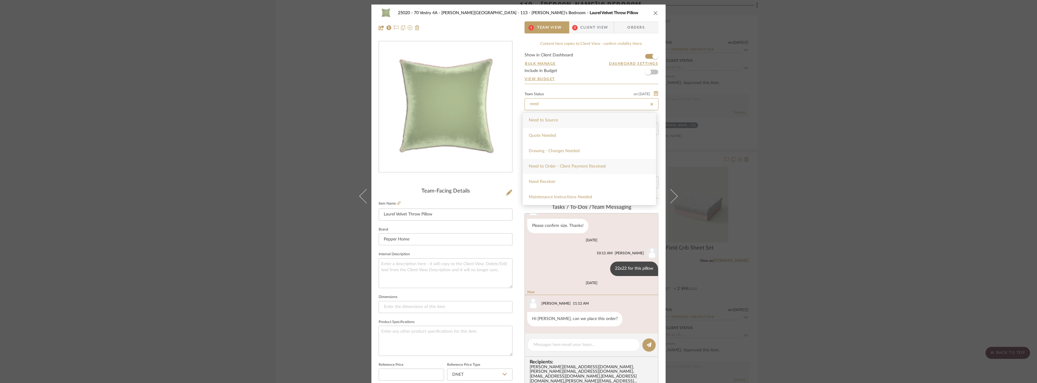
type input "Need to Order - Client Payment Received"
type input "[DATE]"
type input "Need to Order - Client Payment Received"
click at [859, 162] on div "25020 - 70 Vestry 4A - Grant-Stanleigh 113 - Vivian's Bedroom Laurel Velvet Thr…" at bounding box center [518, 191] width 1037 height 383
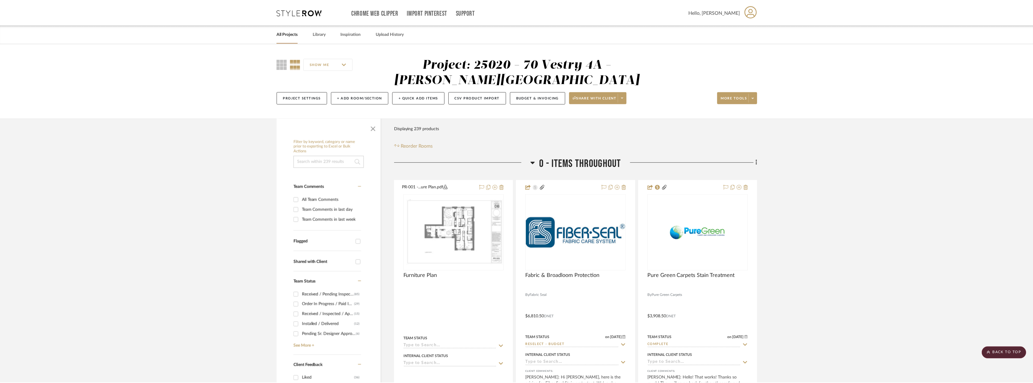
scroll to position [5187, 0]
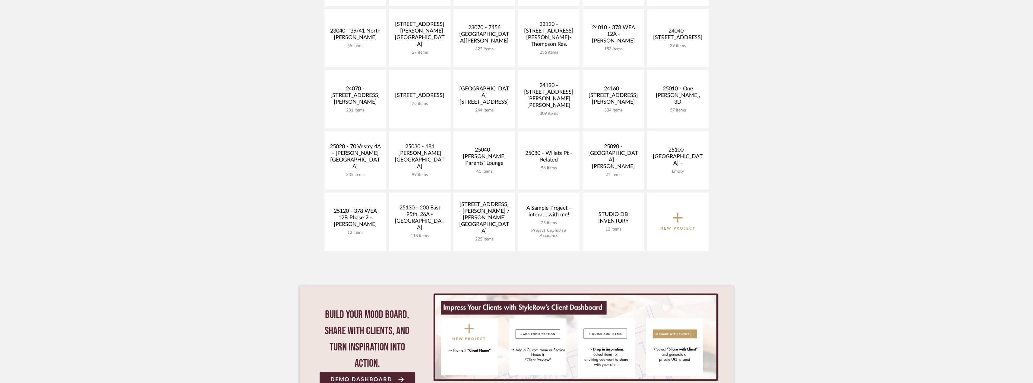
scroll to position [211, 0]
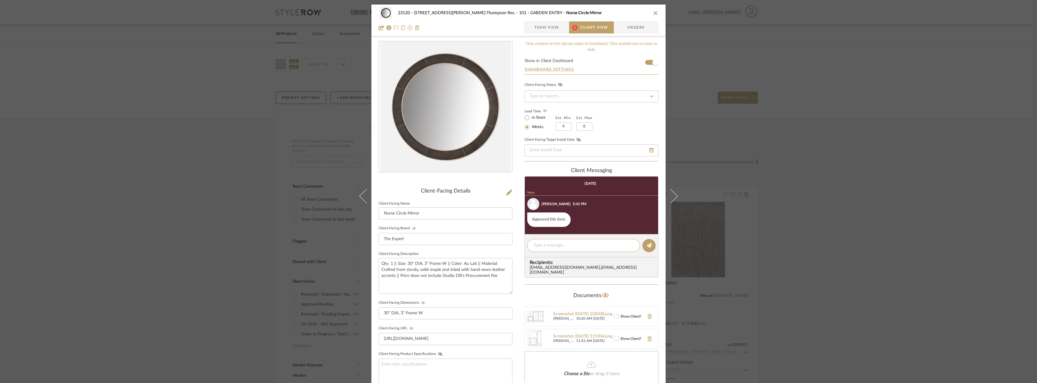
scroll to position [9, 0]
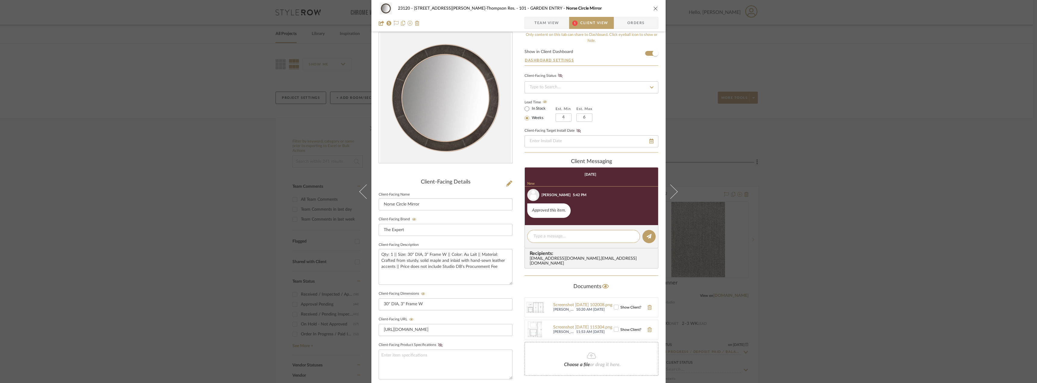
click at [553, 19] on span "Team View" at bounding box center [547, 23] width 25 height 12
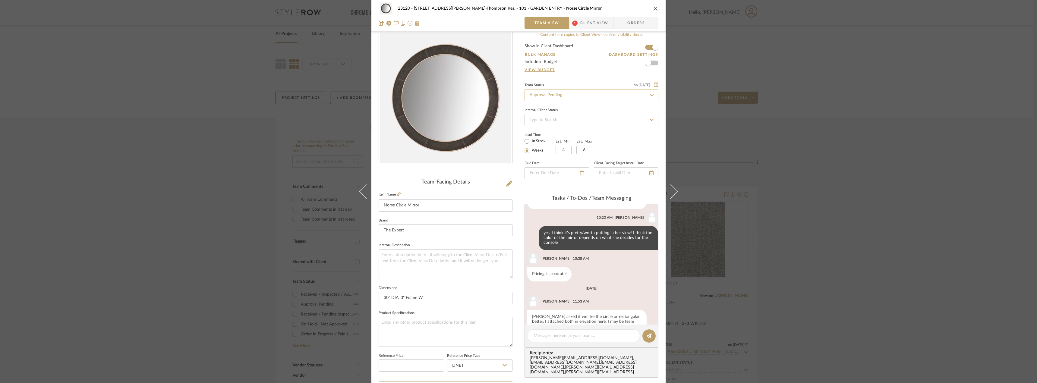
scroll to position [222, 0]
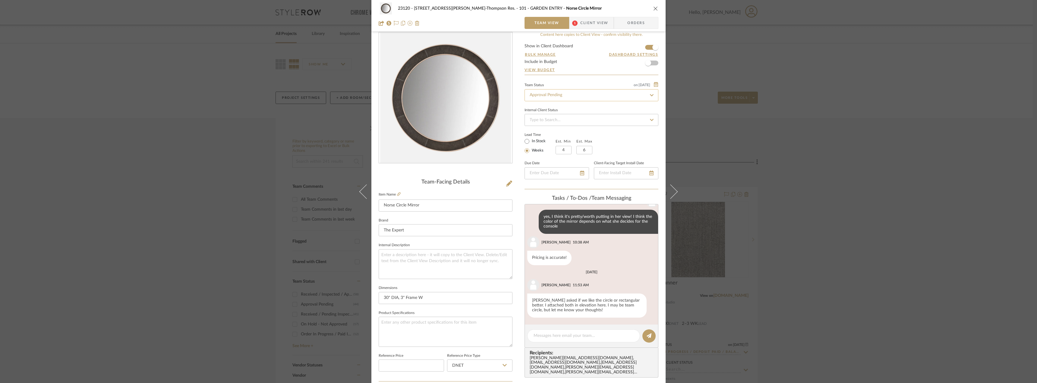
click at [576, 99] on input "Approval Pending" at bounding box center [592, 95] width 134 height 12
type input "need"
click at [578, 154] on div "Need to Order - Client Payment Received" at bounding box center [589, 157] width 133 height 15
type input "[DATE]"
type input "Need to Order - Client Payment Received"
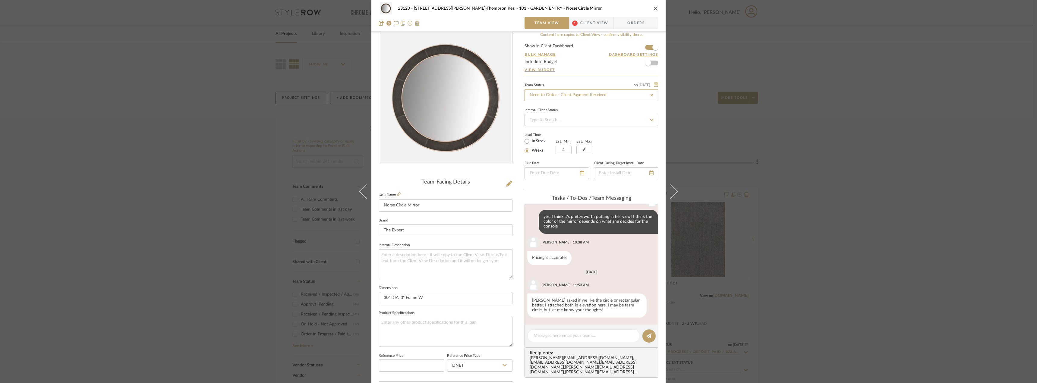
type input "[DATE]"
type input "Need to Order - Client Payment Received"
click at [582, 22] on span "Client View" at bounding box center [594, 23] width 28 height 12
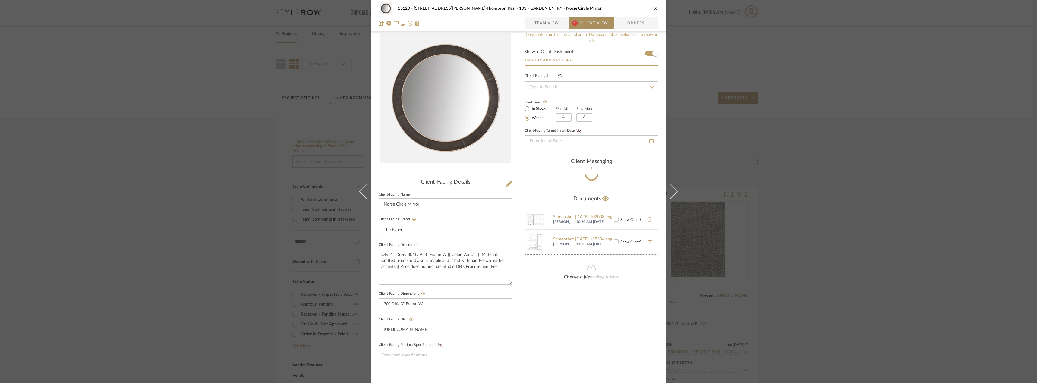
scroll to position [14, 0]
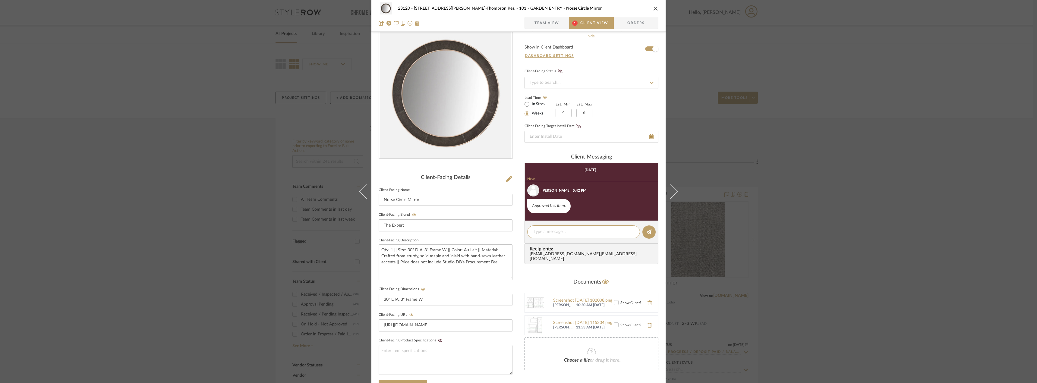
click at [535, 24] on span "Team View" at bounding box center [547, 23] width 25 height 12
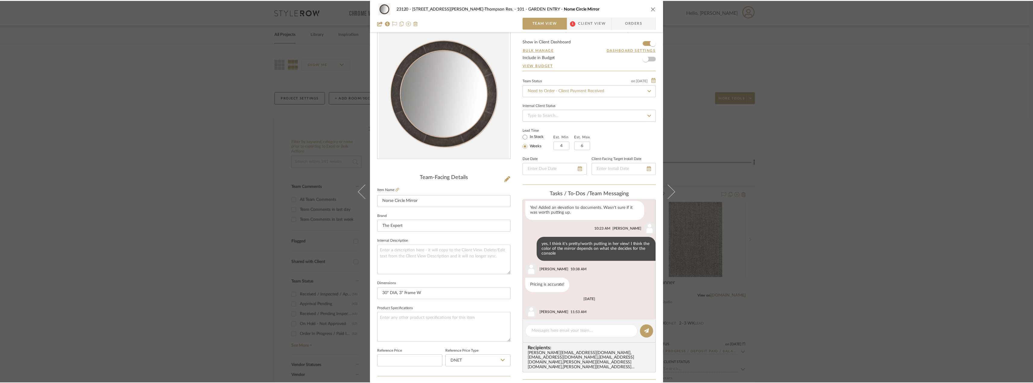
scroll to position [222, 0]
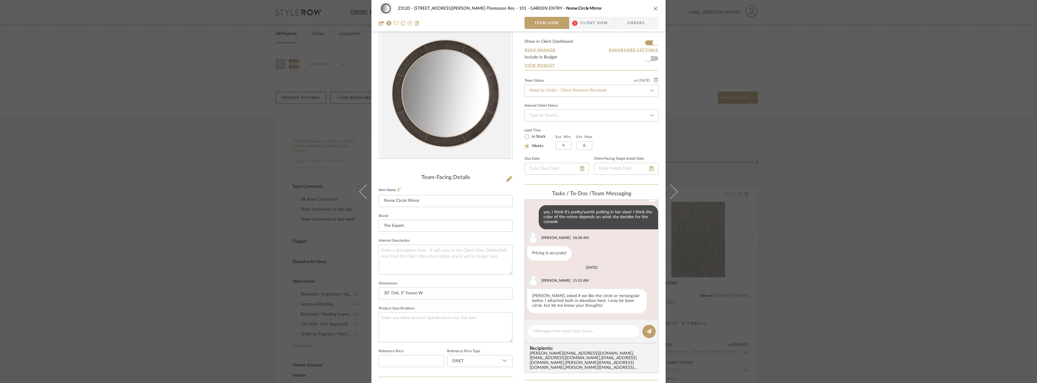
click at [810, 246] on div "23120 - 239 Dean St, Unwin-Thompson Res. 101 - GARDEN ENTRY Norse Circle Mirror…" at bounding box center [518, 191] width 1037 height 383
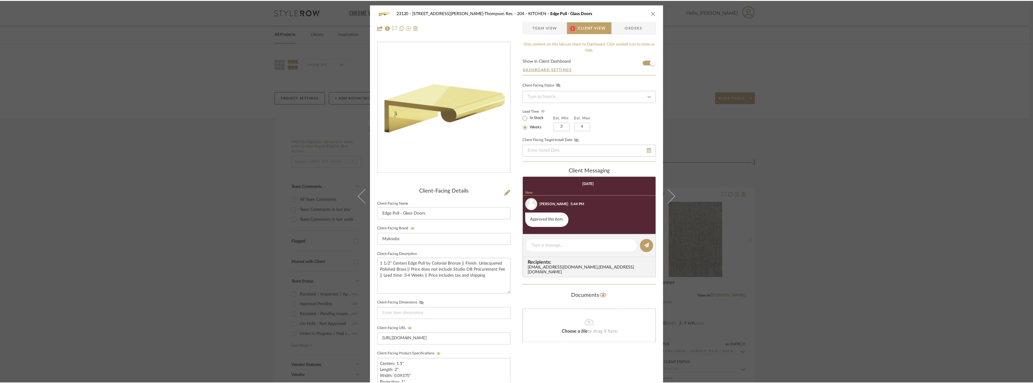
scroll to position [13, 0]
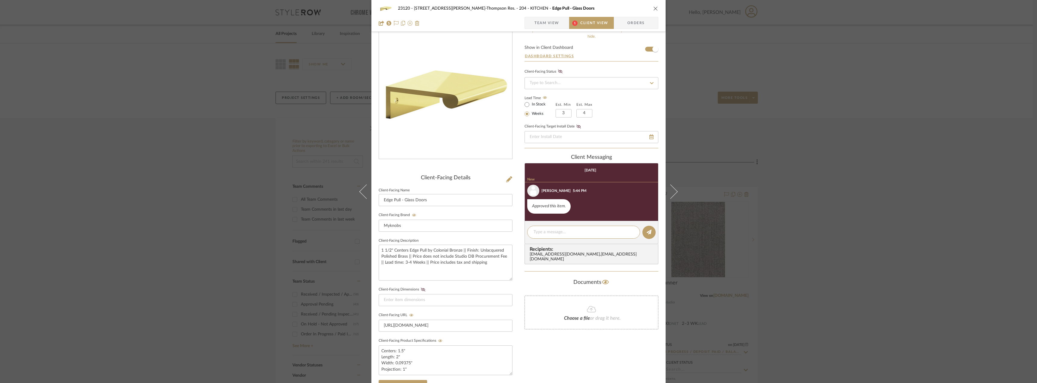
click at [558, 24] on span "Team View" at bounding box center [547, 23] width 44 height 12
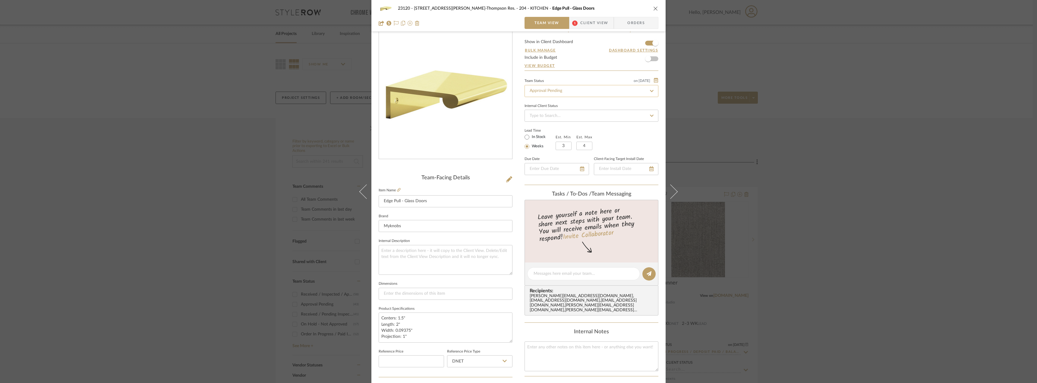
click at [553, 91] on input "Approval Pending" at bounding box center [592, 91] width 134 height 12
type input "need"
click at [568, 153] on span "Need to Order - Client Payment Received" at bounding box center [567, 153] width 77 height 4
type input "[DATE]"
type input "Need to Order - Client Payment Received"
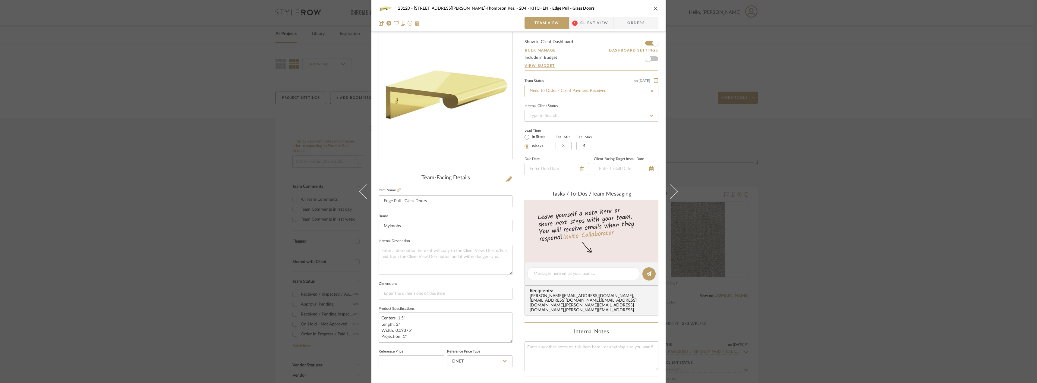
type input "[DATE]"
type input "Need to Order - Client Payment Received"
click at [886, 148] on div "23120 - 239 Dean St, Unwin-Thompson Res. 204 - KITCHEN Edge Pull - Glass Doors …" at bounding box center [518, 191] width 1037 height 383
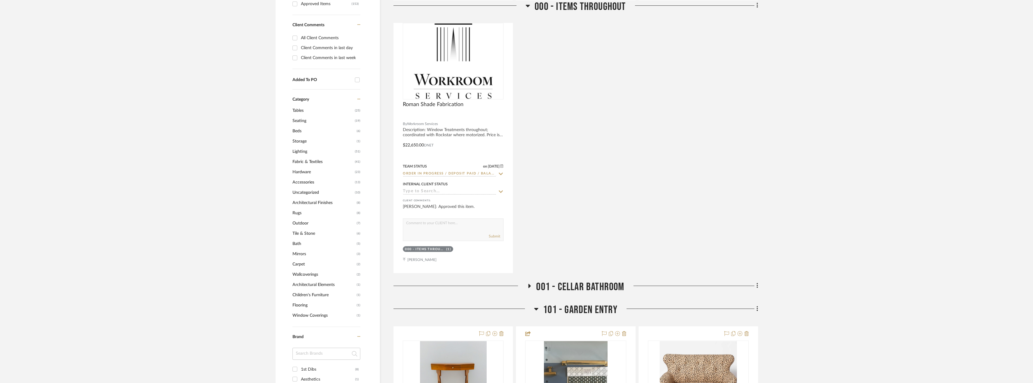
scroll to position [482, 0]
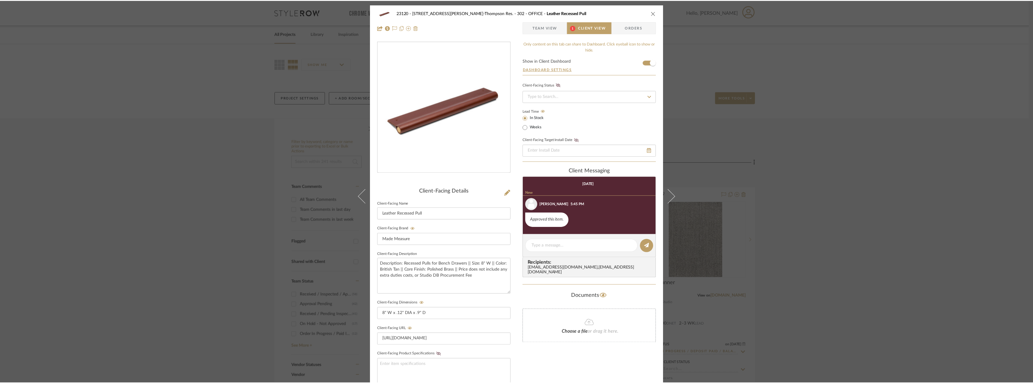
scroll to position [12, 0]
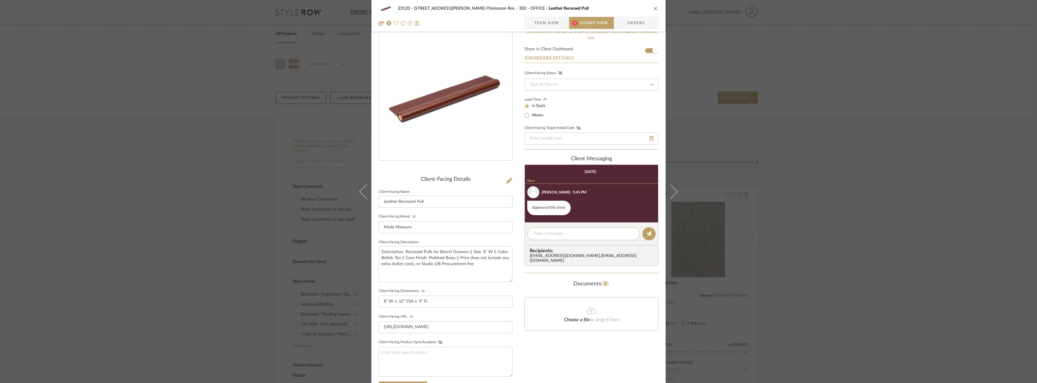
click at [561, 27] on span "Team View" at bounding box center [547, 23] width 44 height 12
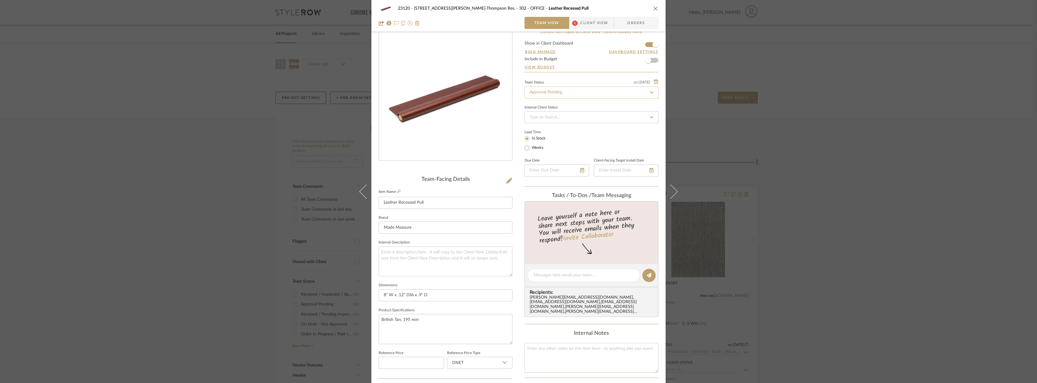
click at [565, 93] on input "Approval Pending" at bounding box center [592, 93] width 134 height 12
type input "need"
click at [572, 150] on div "Need to Order - Client Payment Received" at bounding box center [589, 154] width 133 height 15
type input "[DATE]"
type input "Need to Order - Client Payment Received"
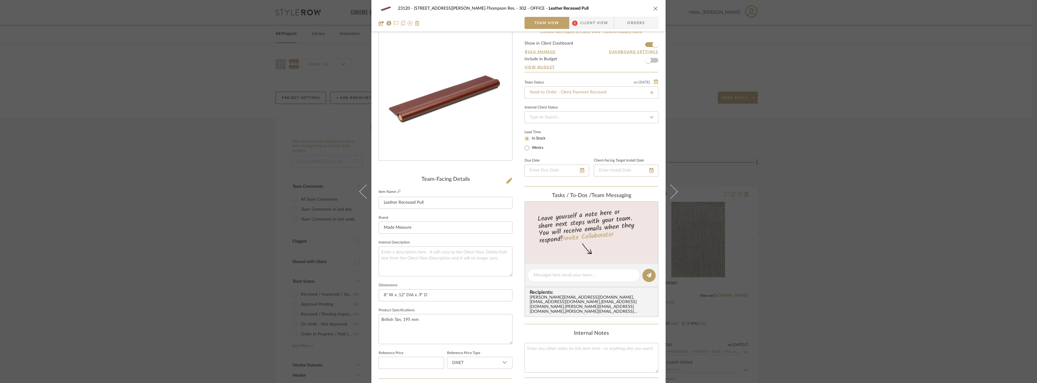
click at [908, 159] on div "23120 - [STREET_ADDRESS][PERSON_NAME]-Thompson Res. 302 - OFFICE Leather Recess…" at bounding box center [518, 191] width 1037 height 383
type input "[DATE]"
type input "Need to Order - Client Payment Received"
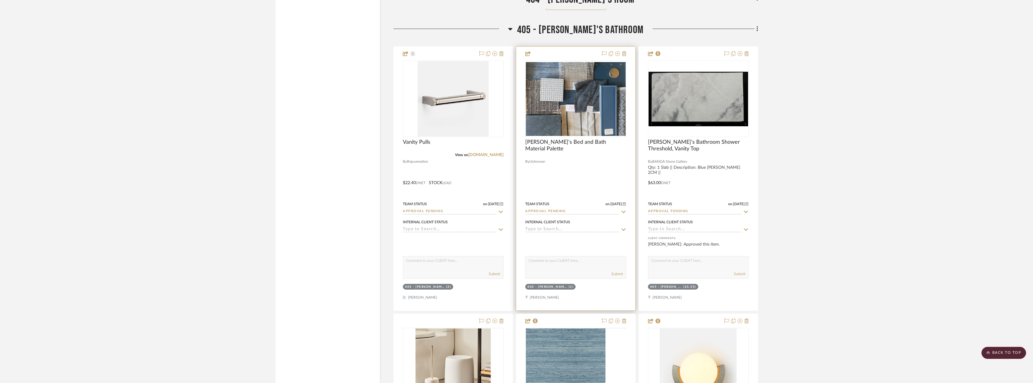
scroll to position [7901, 0]
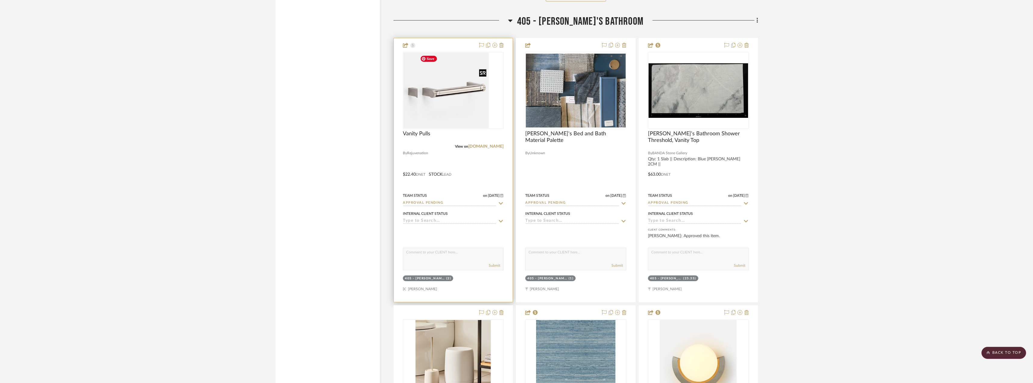
click at [447, 100] on div at bounding box center [453, 90] width 101 height 77
click at [461, 109] on img "0" at bounding box center [453, 90] width 71 height 75
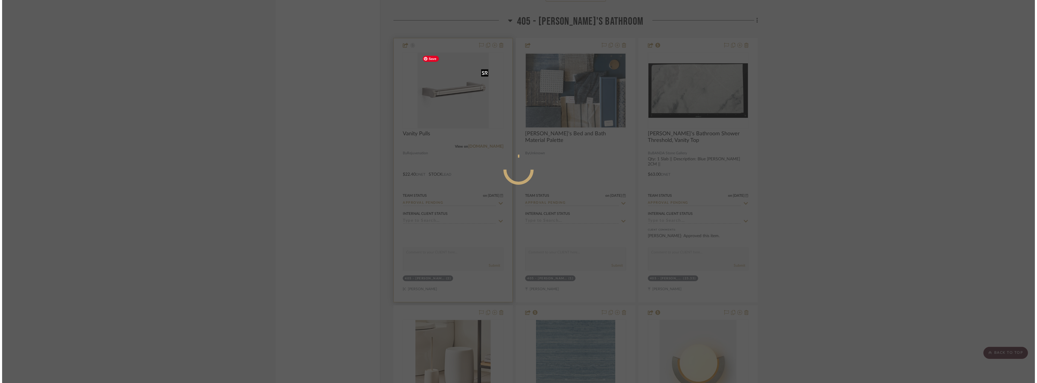
scroll to position [0, 0]
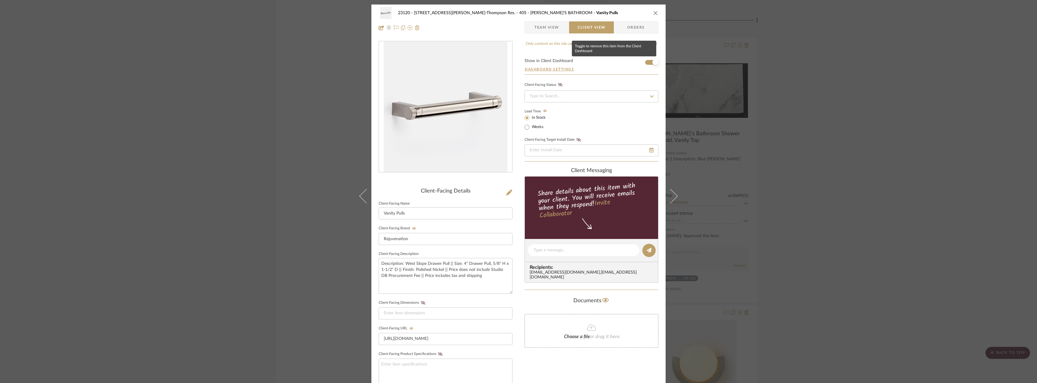
click at [650, 61] on span "button" at bounding box center [655, 62] width 13 height 13
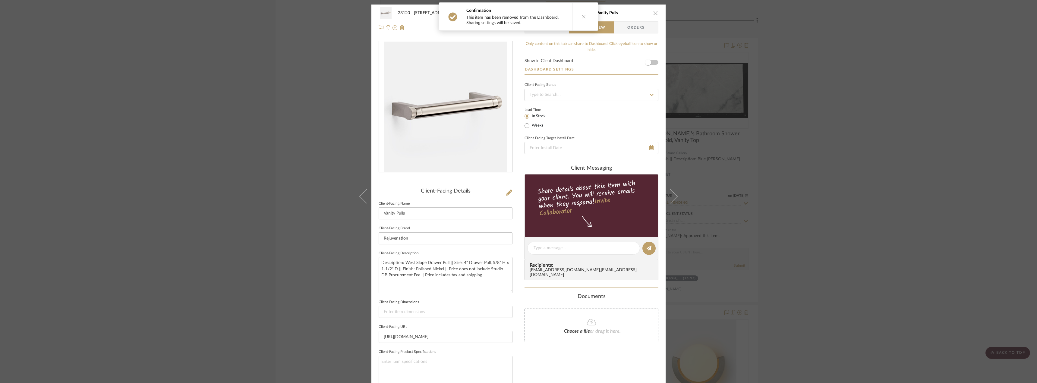
drag, startPoint x: 579, startPoint y: 20, endPoint x: 576, endPoint y: 24, distance: 5.1
click at [579, 20] on button at bounding box center [583, 17] width 23 height 28
click at [548, 30] on span "Team View" at bounding box center [547, 27] width 25 height 12
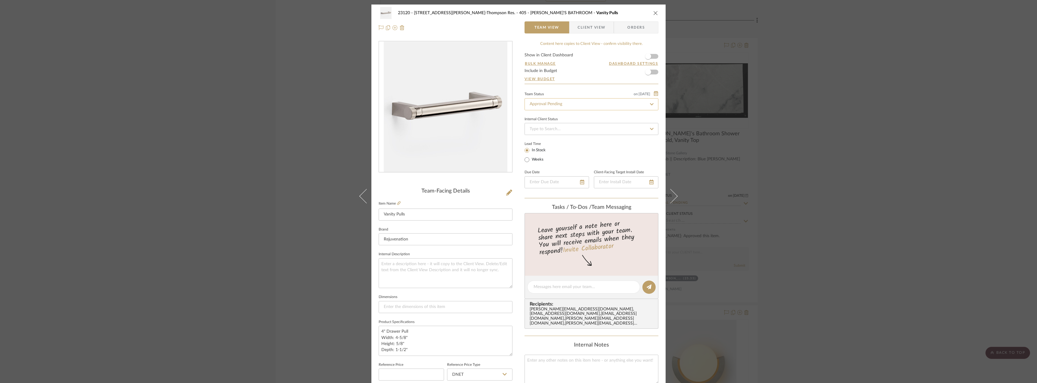
click at [561, 102] on input "Approval Pending" at bounding box center [592, 104] width 134 height 12
type input "res"
click at [547, 149] on span "Reselect - Design" at bounding box center [545, 151] width 32 height 4
type input "[DATE]"
type input "Reselect - Design"
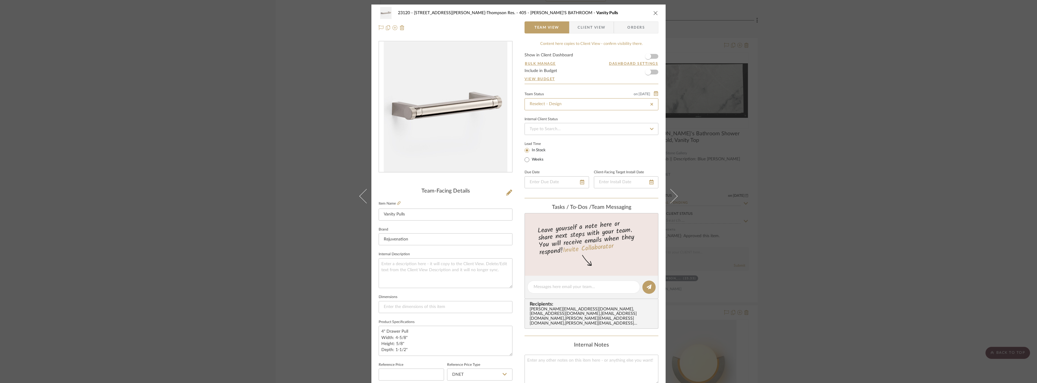
type input "[DATE]"
type input "Reselect - Design"
click at [542, 288] on textarea at bounding box center [584, 287] width 100 height 6
type textarea "we recommended stephanie keep existing hardware for now. We can change later if…"
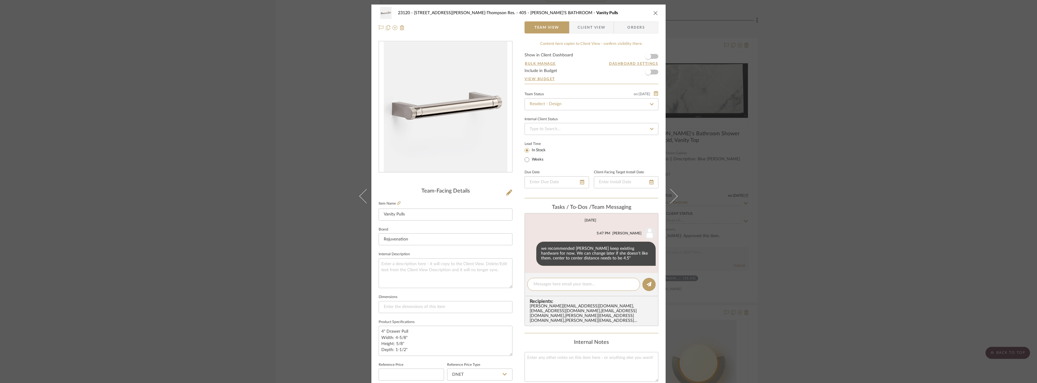
drag, startPoint x: 819, startPoint y: 153, endPoint x: 817, endPoint y: 159, distance: 6.2
click at [818, 158] on div "23120 - 239 Dean St, Unwin-Thompson Res. 405 - TIMMY'S BATHROOM Vanity Pulls Te…" at bounding box center [518, 191] width 1037 height 383
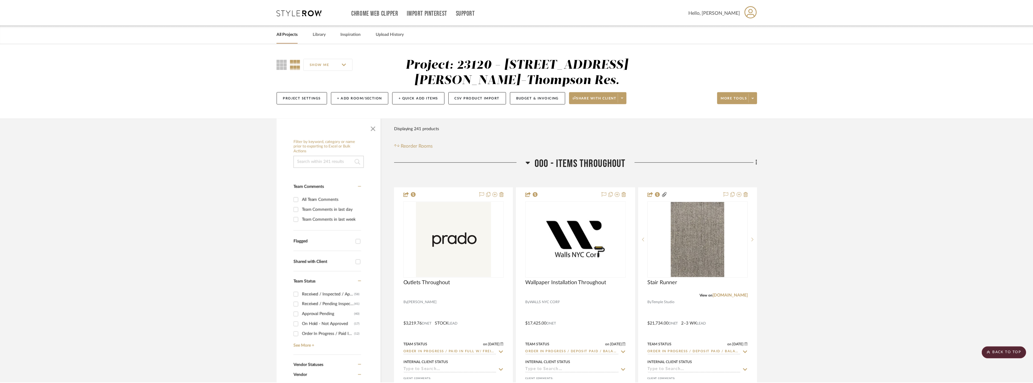
scroll to position [7901, 0]
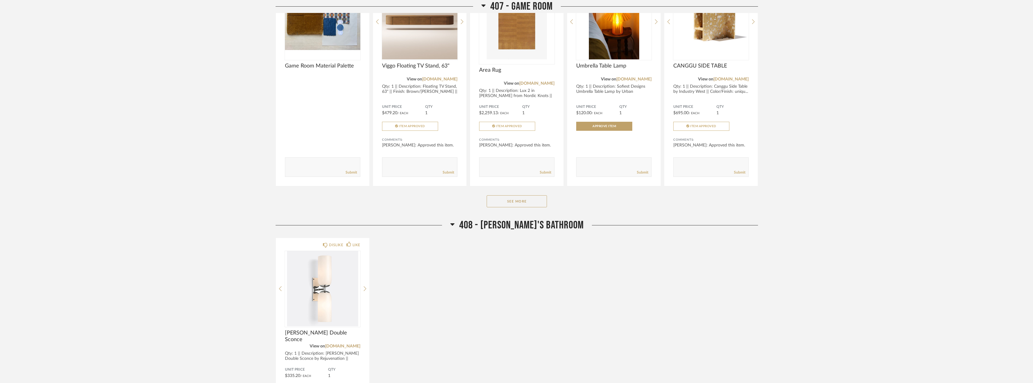
scroll to position [6683, 0]
click at [503, 288] on div "DISLIKE LIKE [PERSON_NAME] Double Sconce View on [DOMAIN_NAME] Qty: 1 || Descri…" at bounding box center [517, 342] width 482 height 211
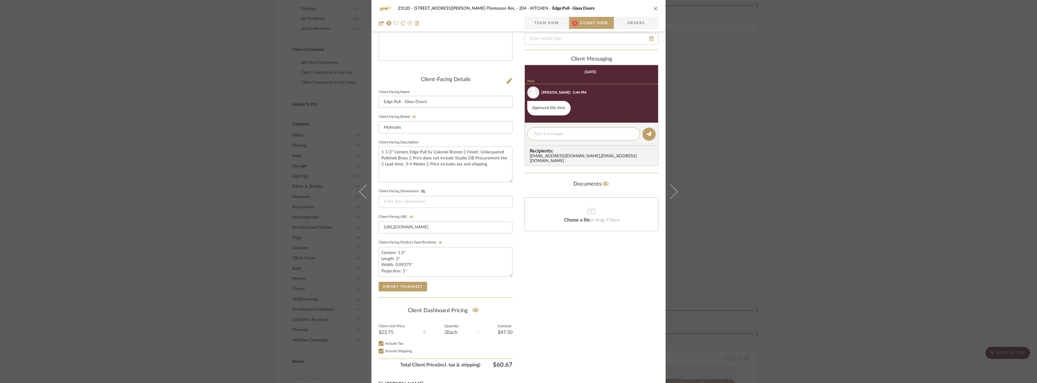
scroll to position [123, 0]
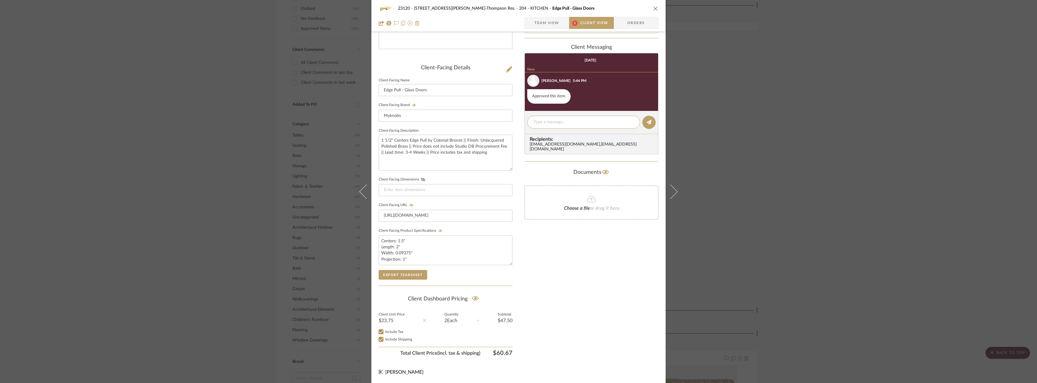
click at [862, 186] on div "23120 - [STREET_ADDRESS][PERSON_NAME]-Thompson Res. 204 - KITCHEN Edge Pull - G…" at bounding box center [518, 191] width 1037 height 383
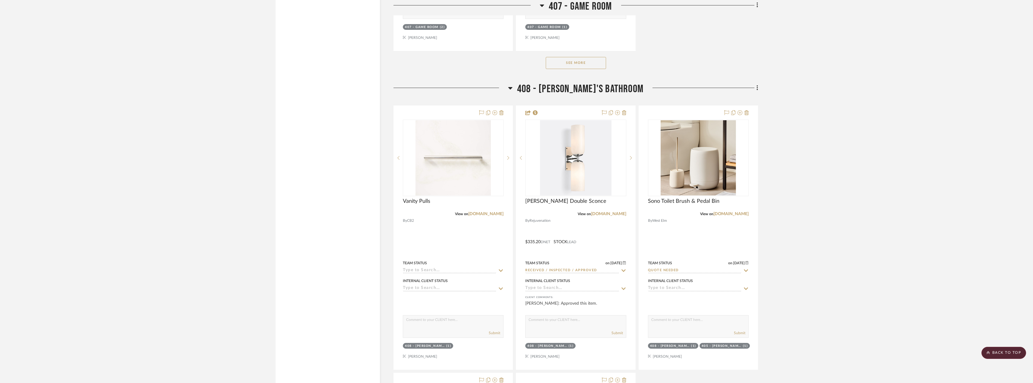
scroll to position [9877, 0]
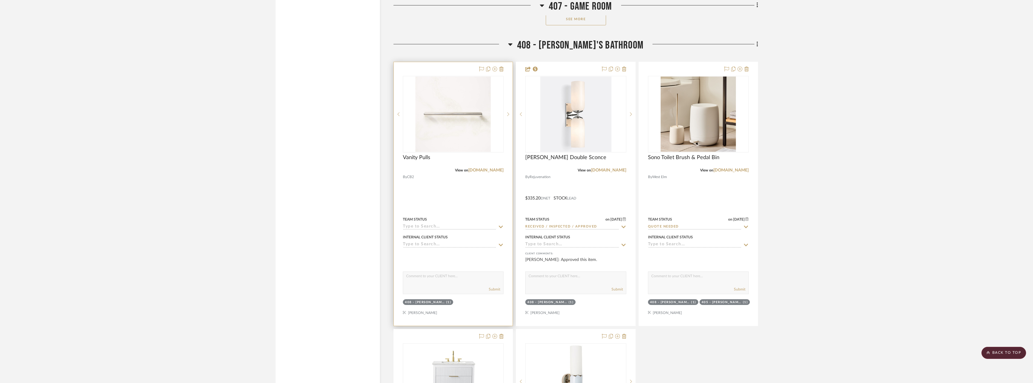
click at [432, 229] on input at bounding box center [449, 227] width 93 height 6
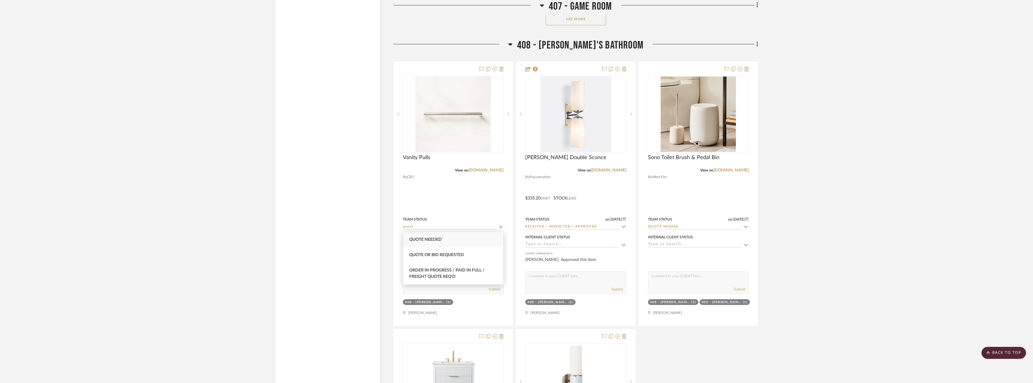
type input "quote"
click at [423, 236] on div "Quote Needed" at bounding box center [453, 239] width 100 height 15
type input "[DATE]"
type input "Quote Needed"
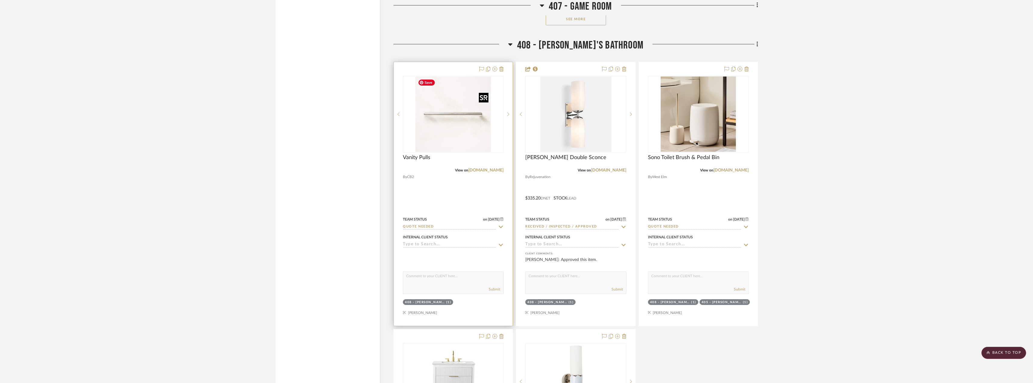
click at [455, 108] on img "0" at bounding box center [453, 114] width 75 height 75
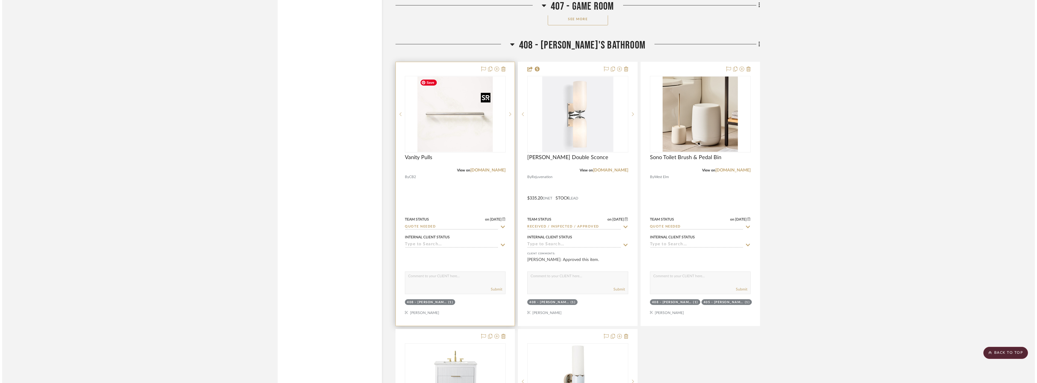
scroll to position [0, 0]
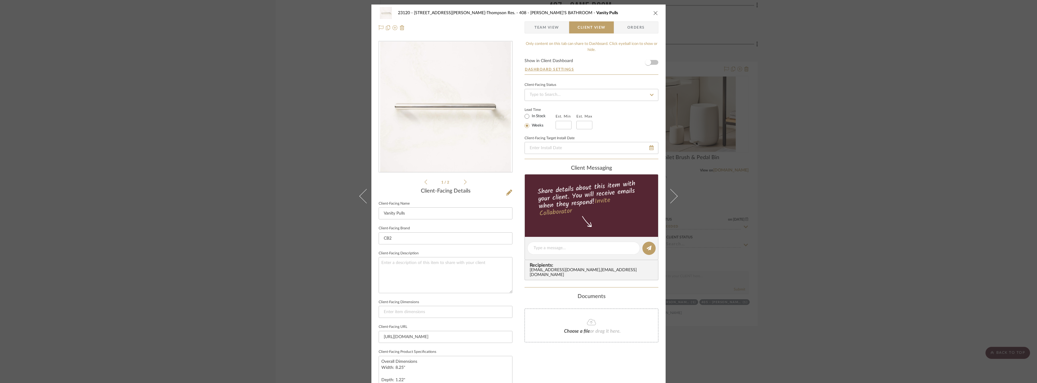
click at [549, 24] on span "Team View" at bounding box center [547, 27] width 25 height 12
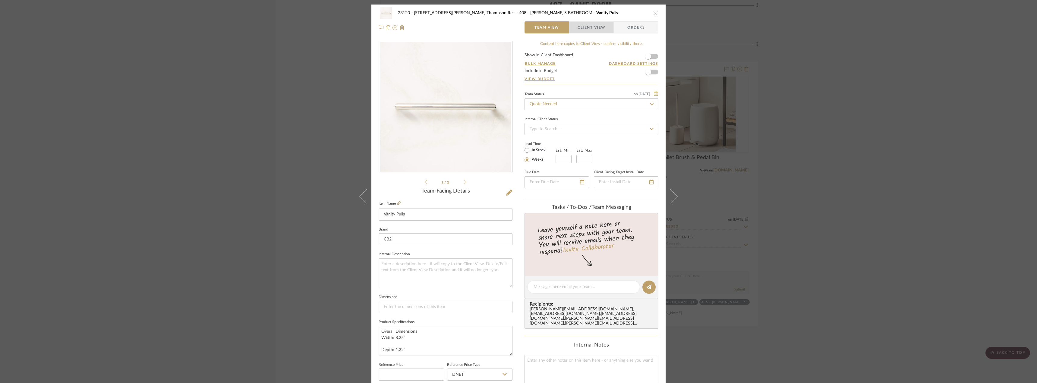
click at [590, 27] on span "Client View" at bounding box center [592, 27] width 28 height 12
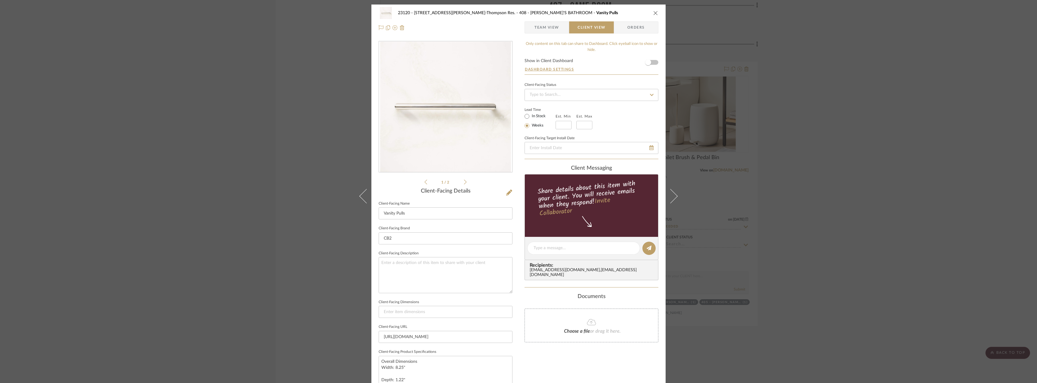
click at [554, 28] on span "Team View" at bounding box center [547, 27] width 25 height 12
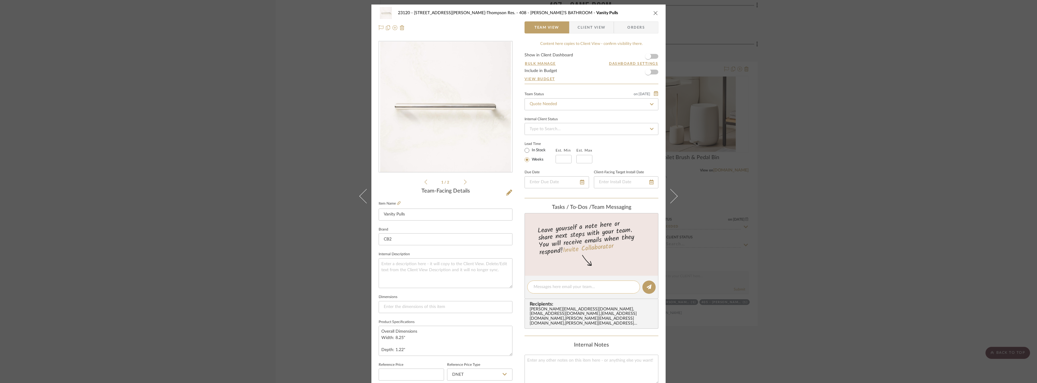
click at [543, 289] on textarea at bounding box center [584, 287] width 100 height 6
type textarea "Hi [PERSON_NAME]! Do you mind adding pricing for 2 of these pulls in 8"?"
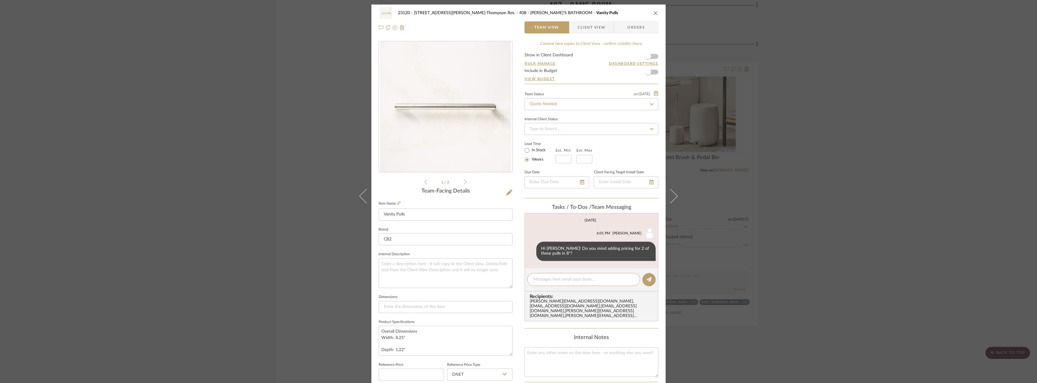
click at [837, 242] on div "23120 - [STREET_ADDRESS][PERSON_NAME], [PERSON_NAME] Res. 408 - [PERSON_NAME]'S…" at bounding box center [518, 191] width 1037 height 383
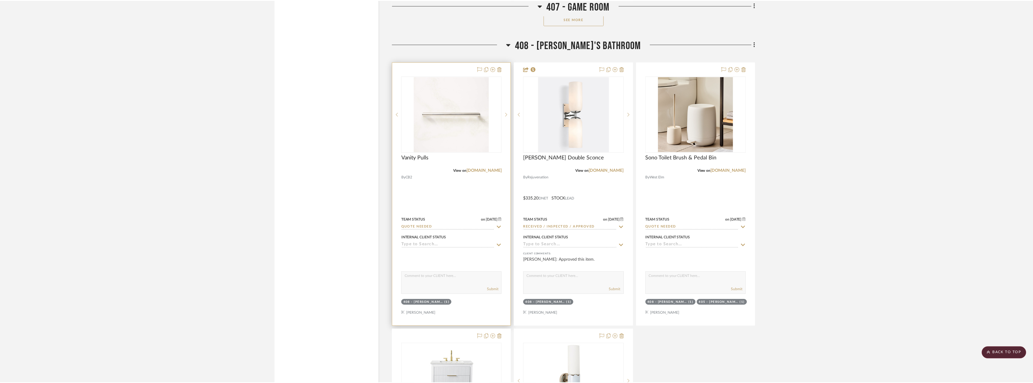
scroll to position [9877, 0]
